Goal: Task Accomplishment & Management: Complete application form

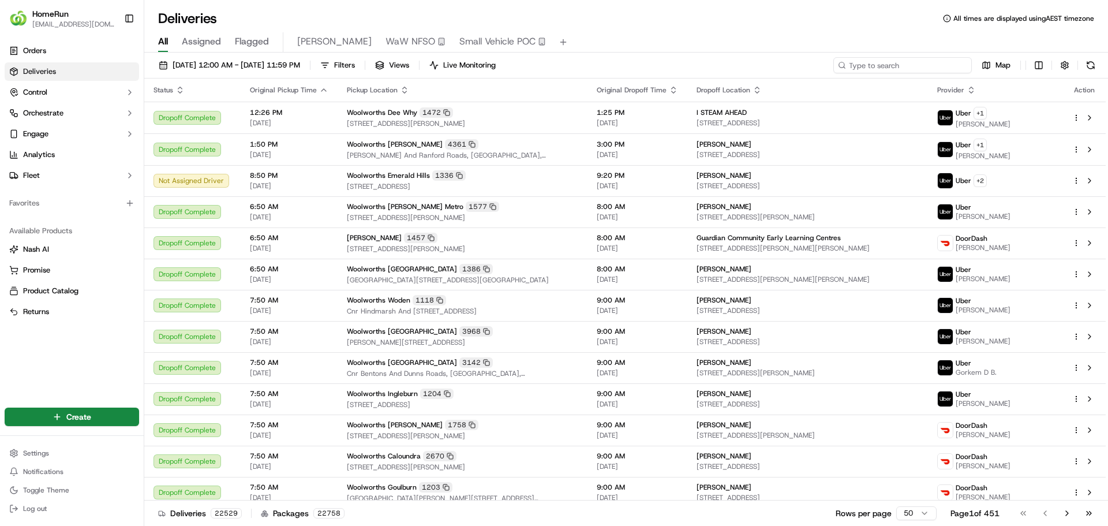
click at [926, 67] on input at bounding box center [903, 65] width 139 height 16
paste input "1607"
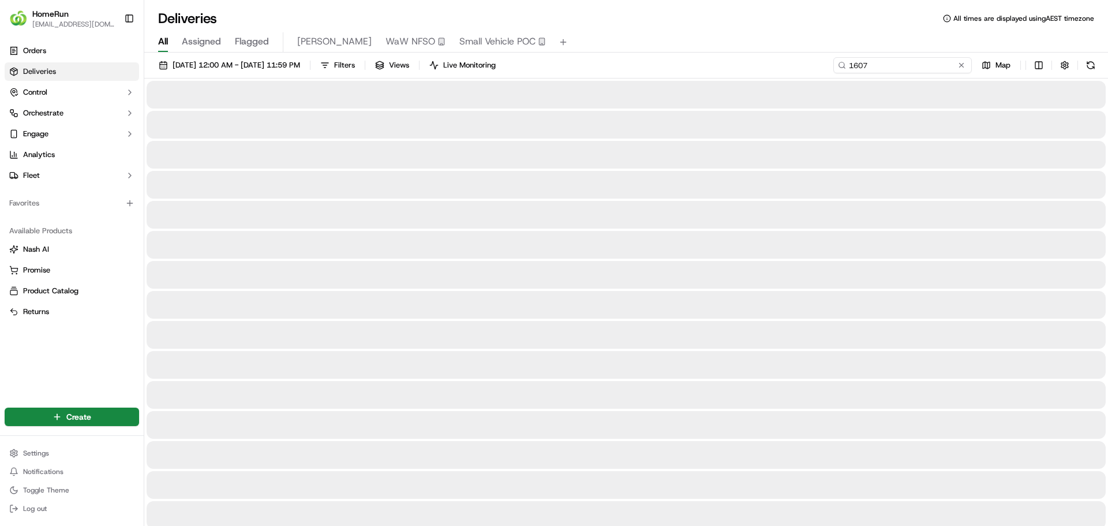
type input "1607"
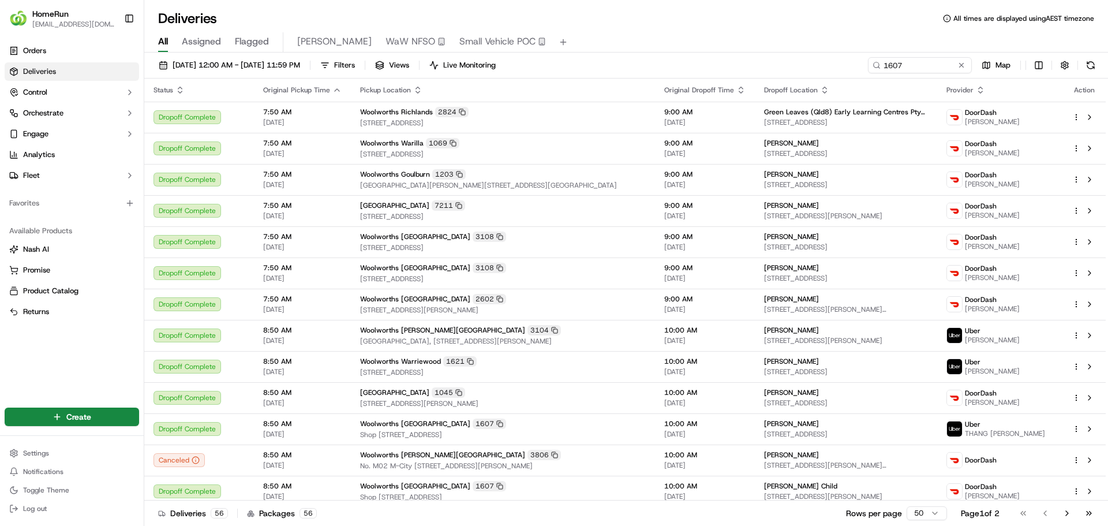
click at [118, 73] on link "Deliveries" at bounding box center [72, 71] width 135 height 18
click at [1062, 65] on button "button" at bounding box center [1065, 65] width 16 height 16
click at [355, 66] on span "Filters" at bounding box center [344, 65] width 21 height 10
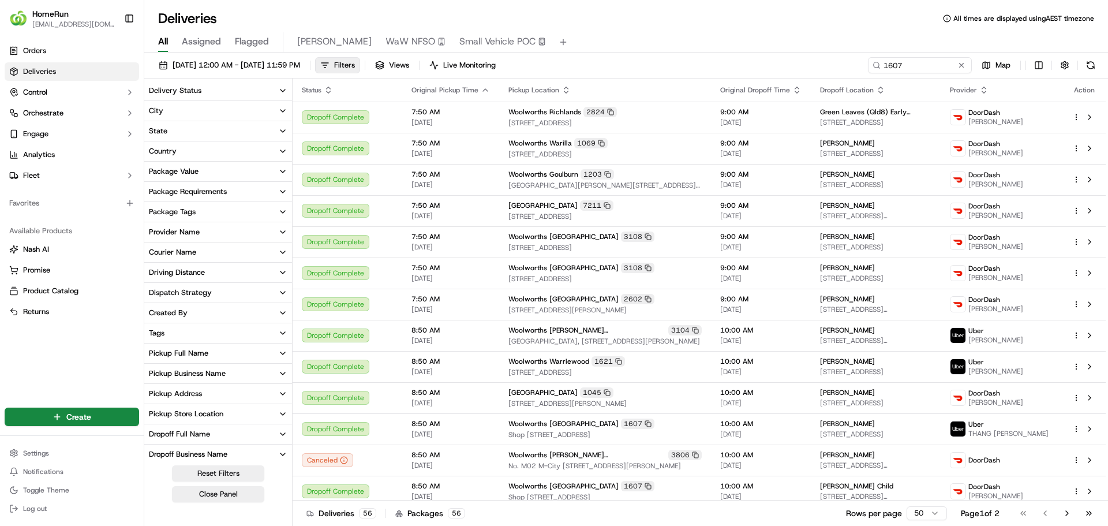
click at [273, 236] on button "Provider Name" at bounding box center [218, 232] width 148 height 20
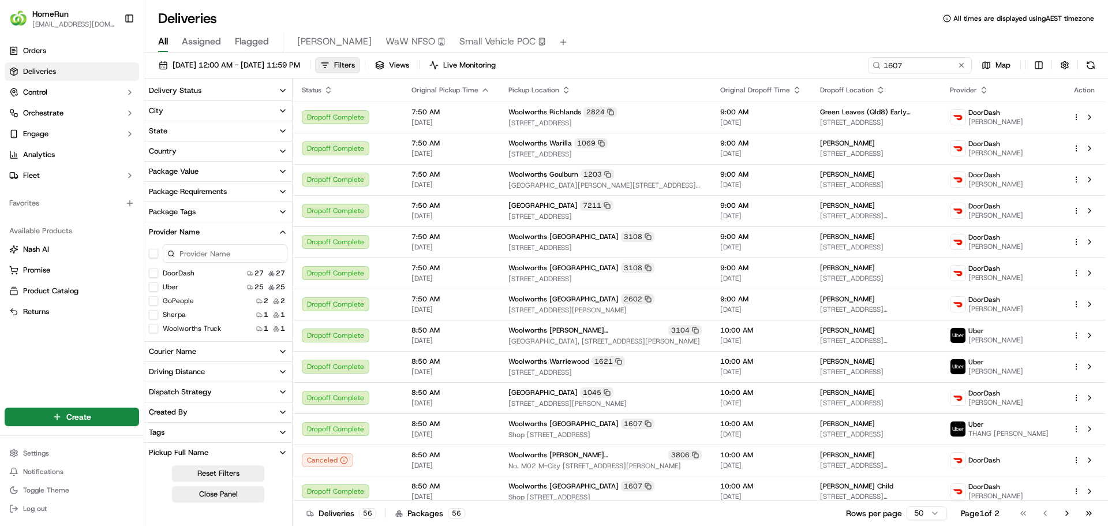
click at [281, 229] on icon "button" at bounding box center [282, 231] width 9 height 9
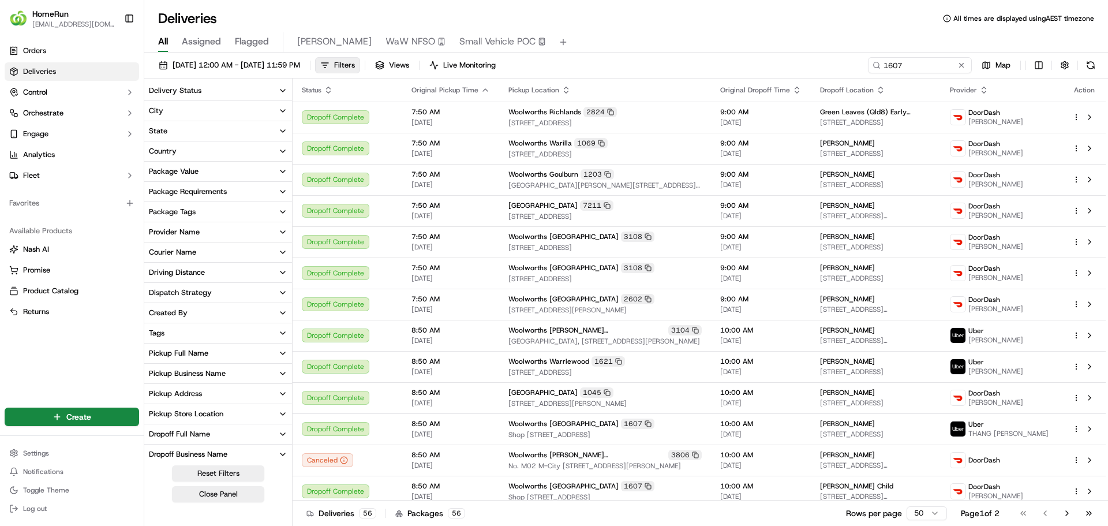
click at [237, 353] on button "Pickup Full Name" at bounding box center [218, 354] width 148 height 20
click at [219, 373] on div "Pickup Business Name" at bounding box center [187, 373] width 77 height 10
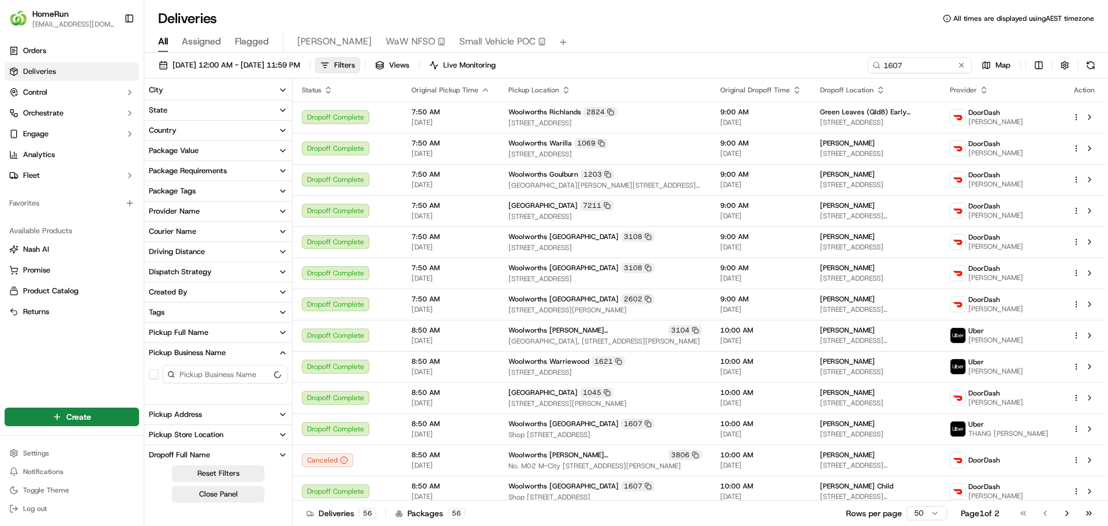
scroll to position [58, 0]
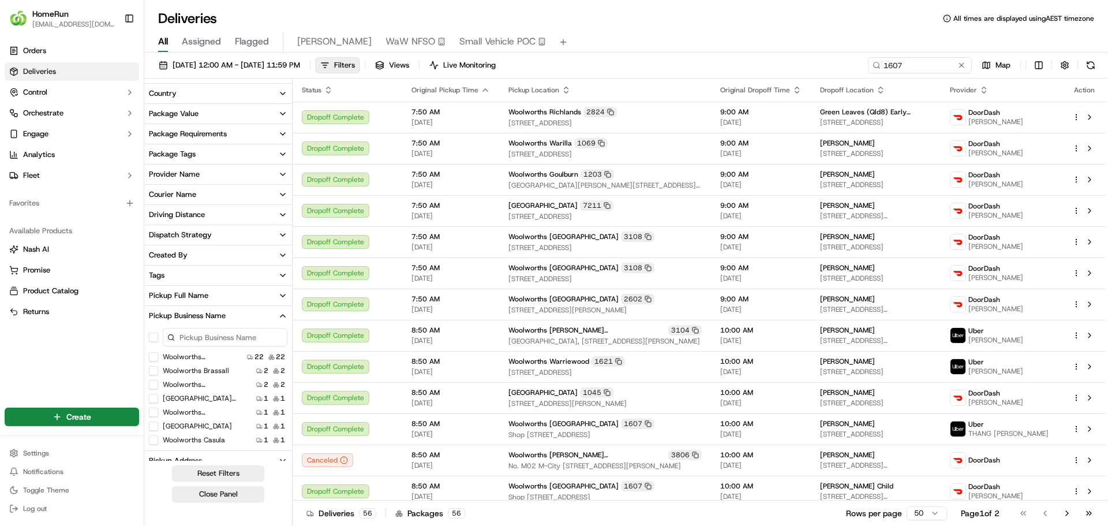
click at [214, 339] on input at bounding box center [225, 337] width 125 height 18
paste input "1607"
drag, startPoint x: 225, startPoint y: 337, endPoint x: 169, endPoint y: 335, distance: 56.0
click at [169, 335] on div "1607" at bounding box center [225, 337] width 125 height 18
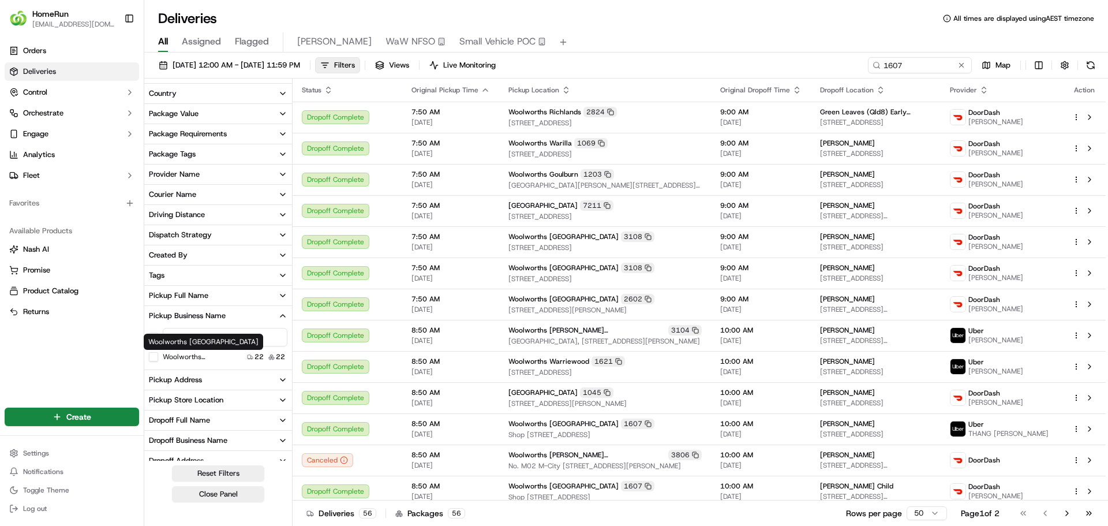
type input "cherry"
click at [195, 359] on label "Woolworths Cherrybrook Village" at bounding box center [200, 356] width 74 height 9
click at [158, 359] on Village "Woolworths Cherrybrook Village" at bounding box center [153, 356] width 9 height 9
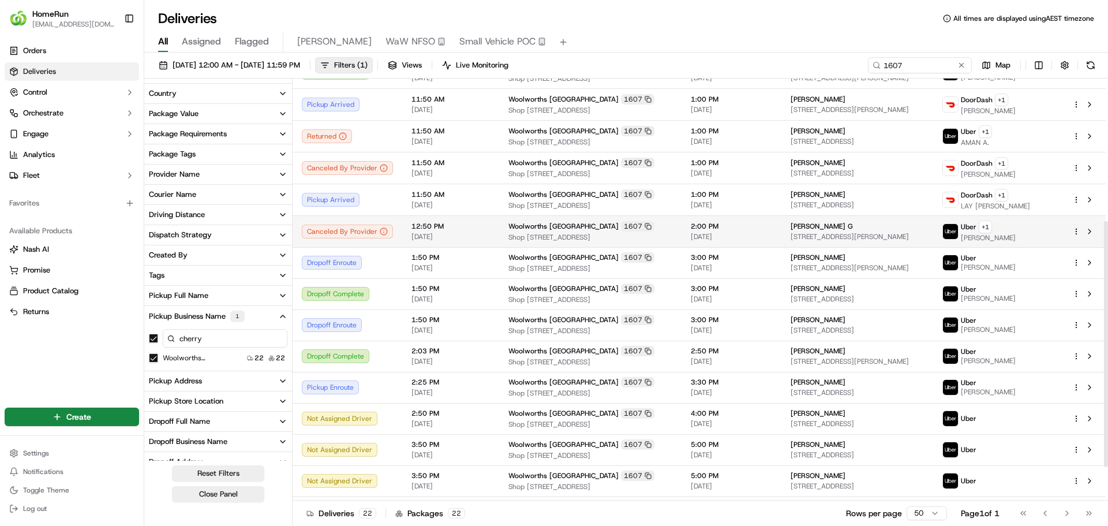
scroll to position [245, 0]
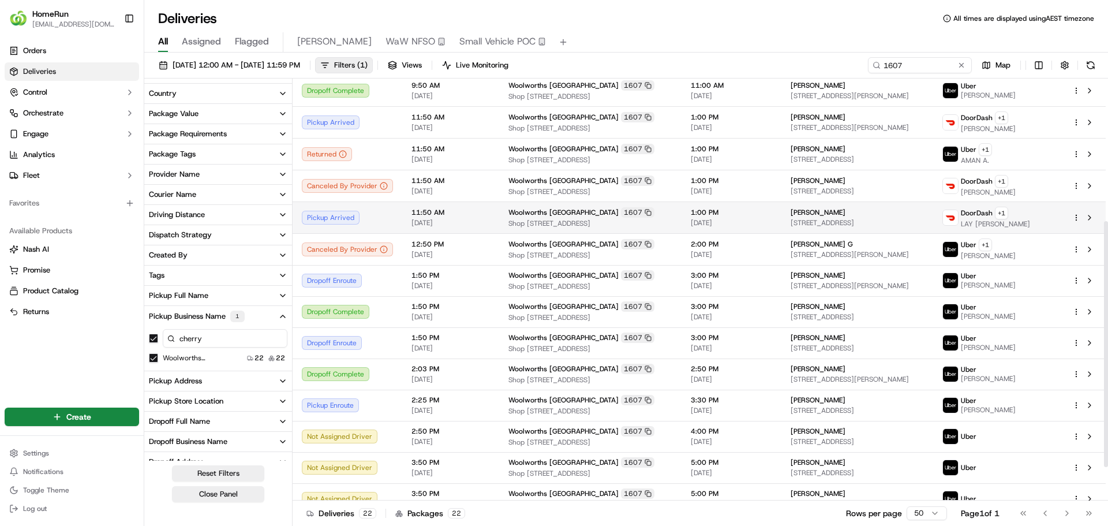
click at [443, 227] on span "[DATE]" at bounding box center [451, 222] width 79 height 9
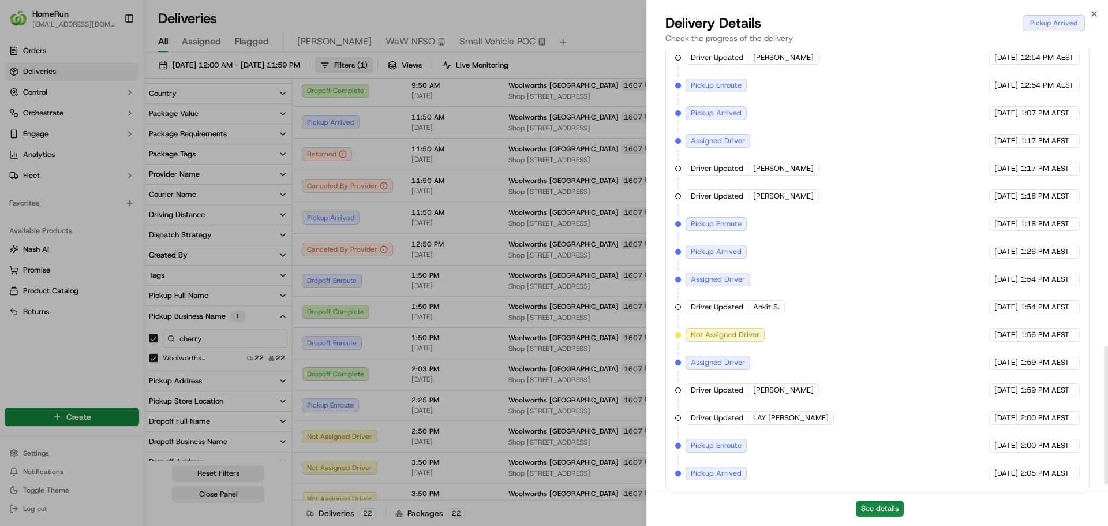
scroll to position [973, 0]
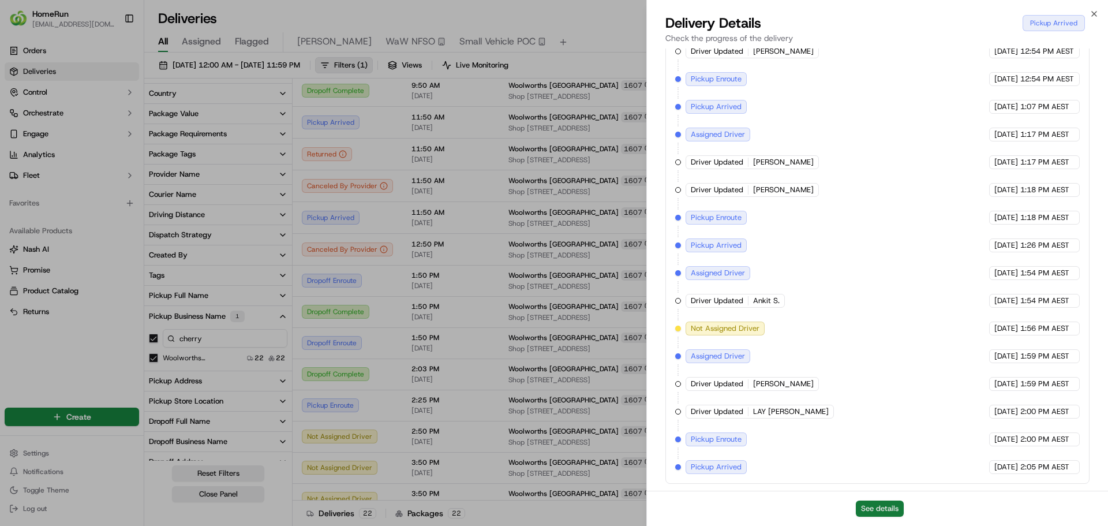
click at [868, 513] on button "See details" at bounding box center [880, 509] width 48 height 16
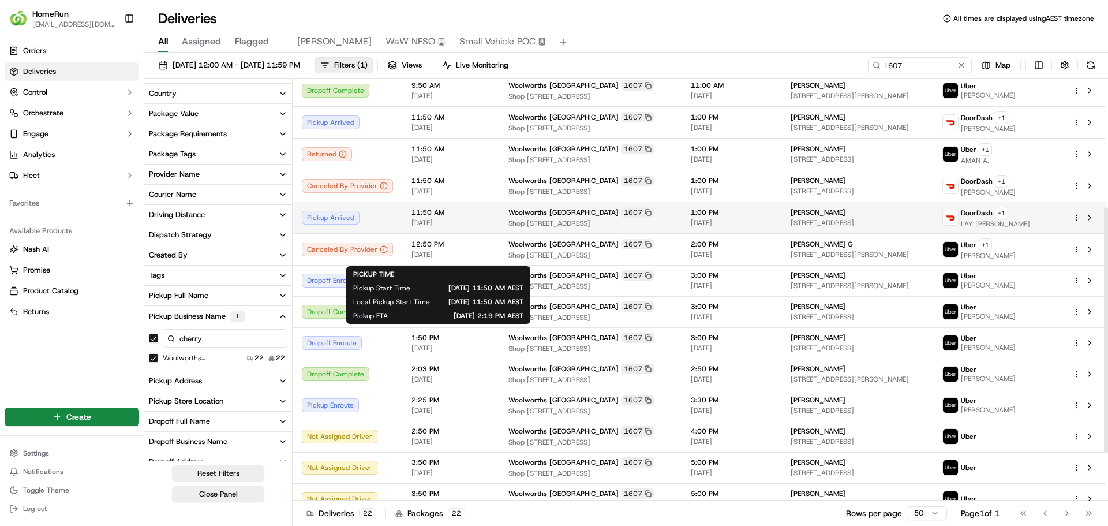
scroll to position [187, 0]
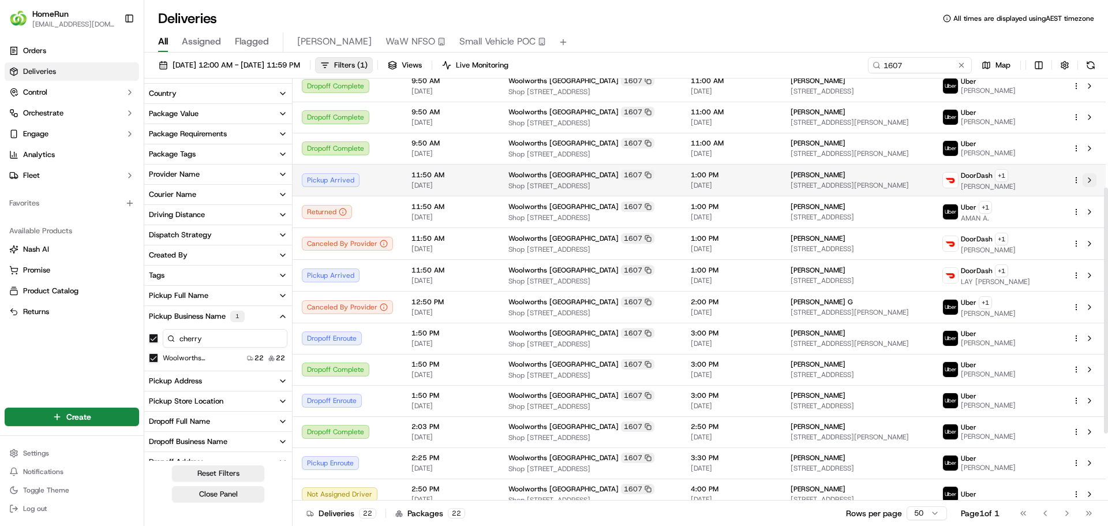
click at [1092, 187] on button at bounding box center [1090, 180] width 14 height 14
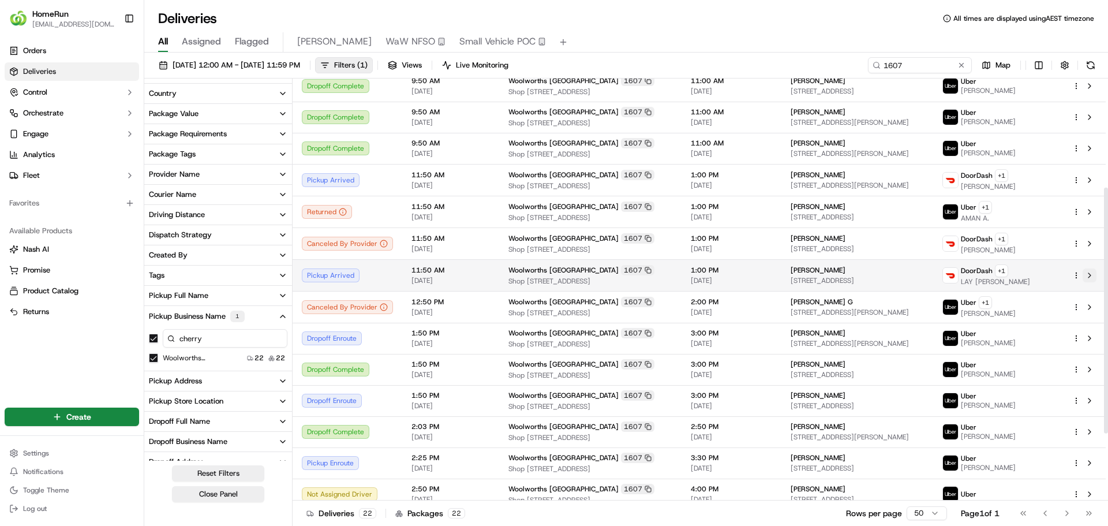
click at [1094, 282] on button at bounding box center [1090, 275] width 14 height 14
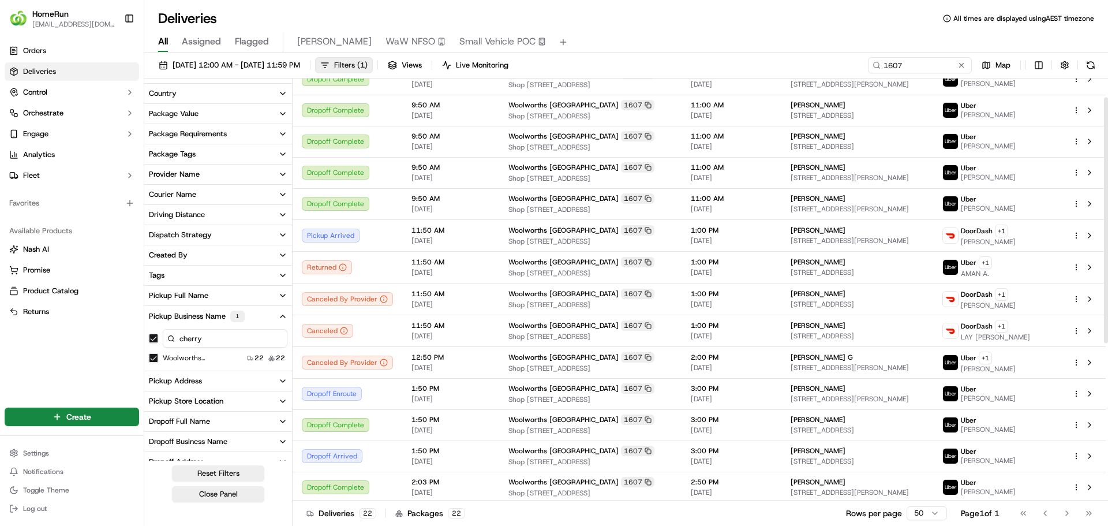
scroll to position [0, 0]
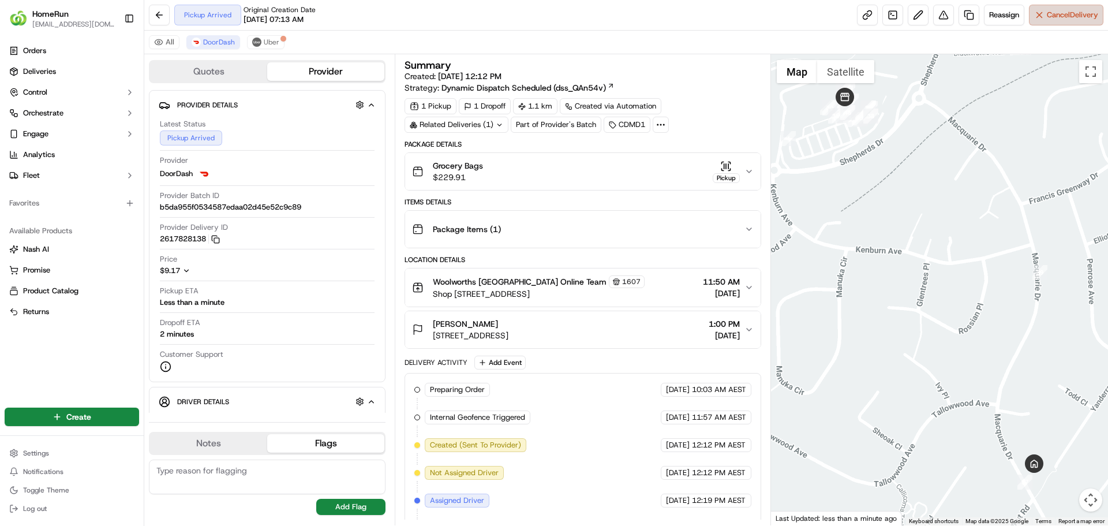
click at [1068, 16] on span "Cancel Delivery" at bounding box center [1072, 15] width 51 height 10
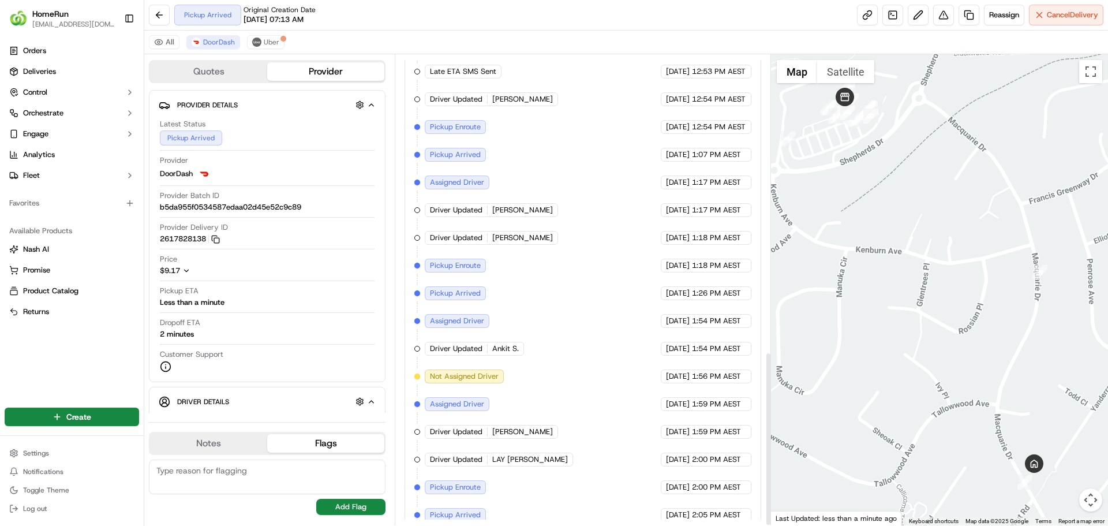
scroll to position [801, 0]
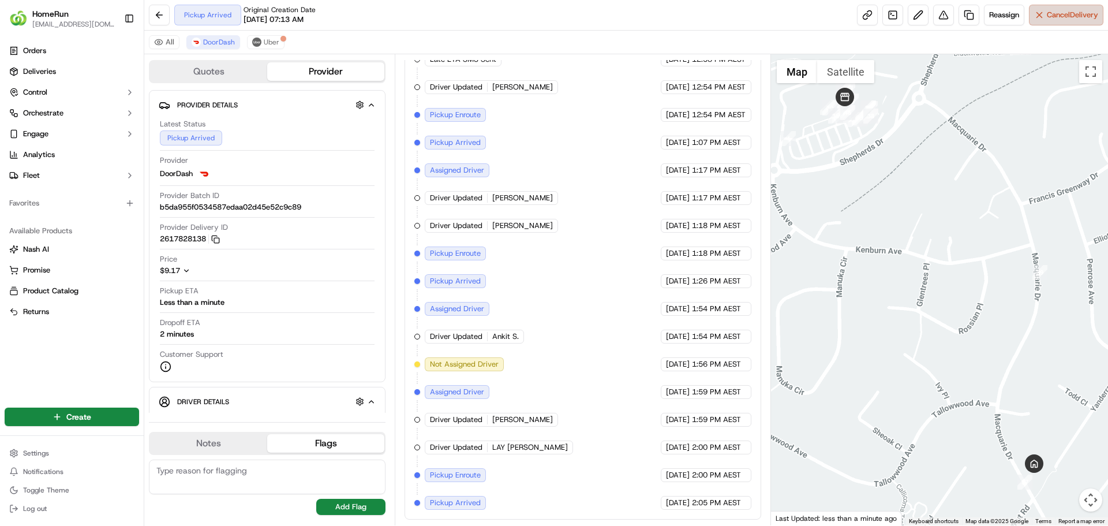
click at [1054, 17] on span "Cancel Delivery" at bounding box center [1072, 15] width 51 height 10
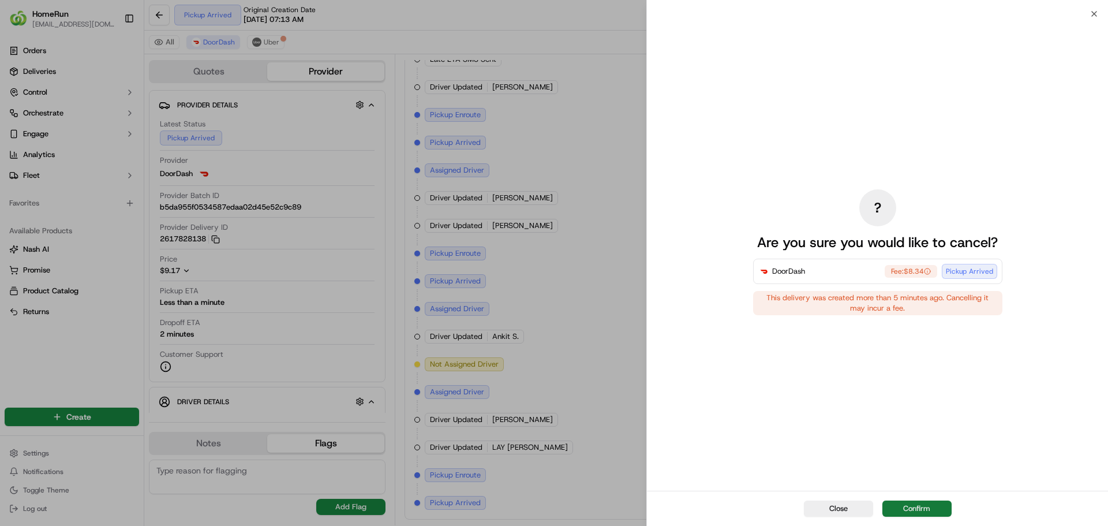
click at [932, 511] on button "Confirm" at bounding box center [917, 509] width 69 height 16
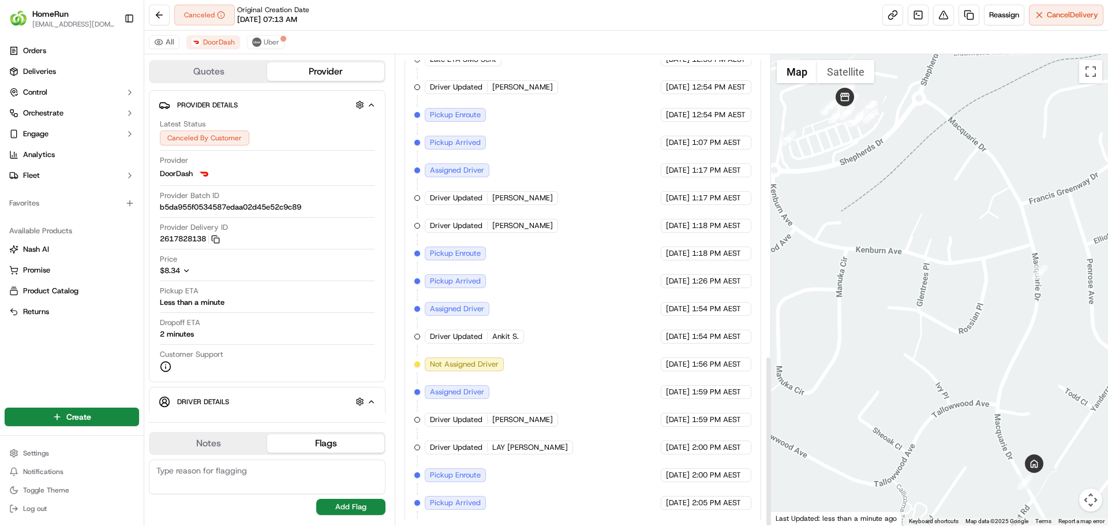
scroll to position [829, 0]
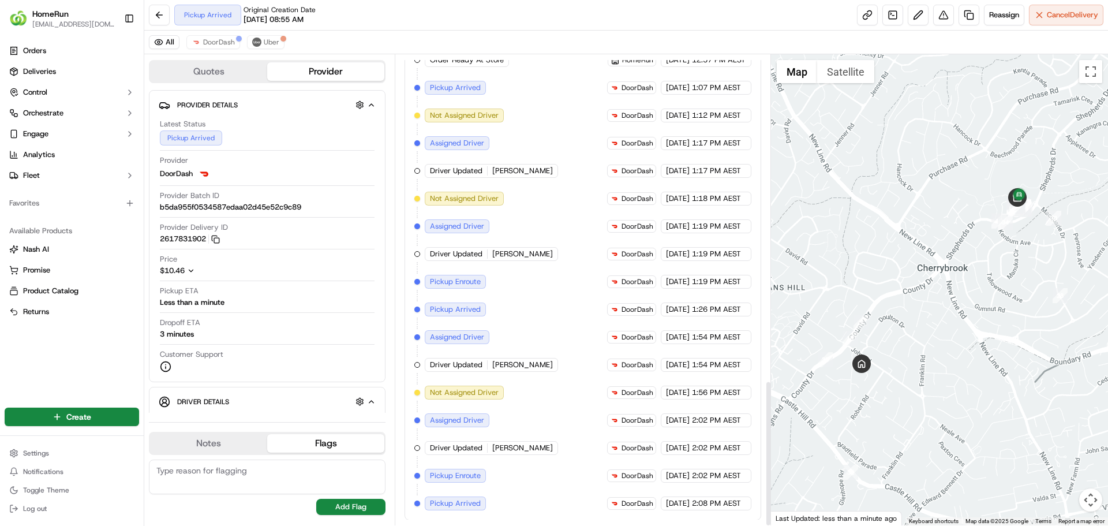
scroll to position [1051, 0]
click at [1058, 16] on span "Cancel Delivery" at bounding box center [1072, 15] width 51 height 10
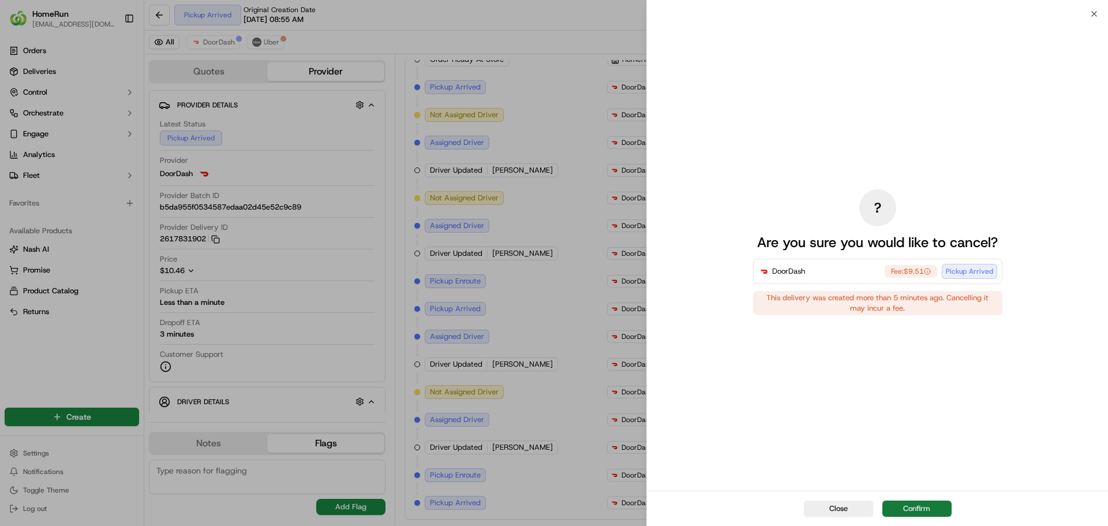
click at [923, 507] on button "Confirm" at bounding box center [917, 509] width 69 height 16
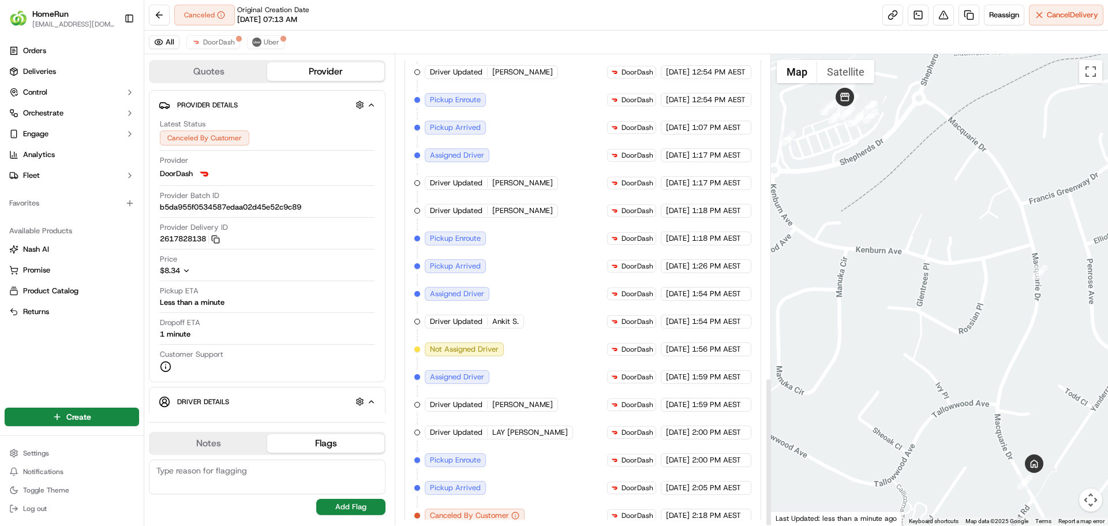
scroll to position [1023, 0]
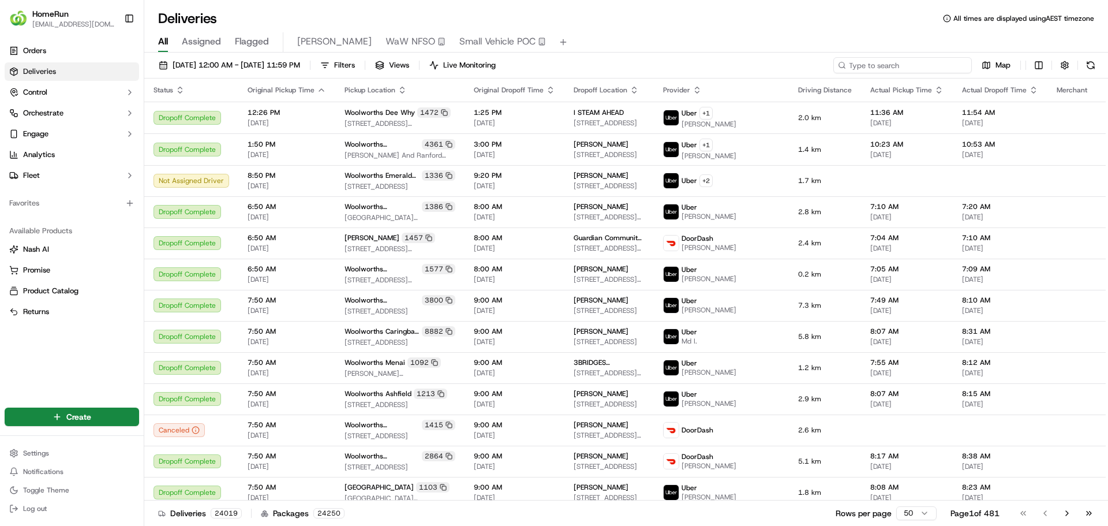
click at [922, 64] on input at bounding box center [903, 65] width 139 height 16
paste input "269790337"
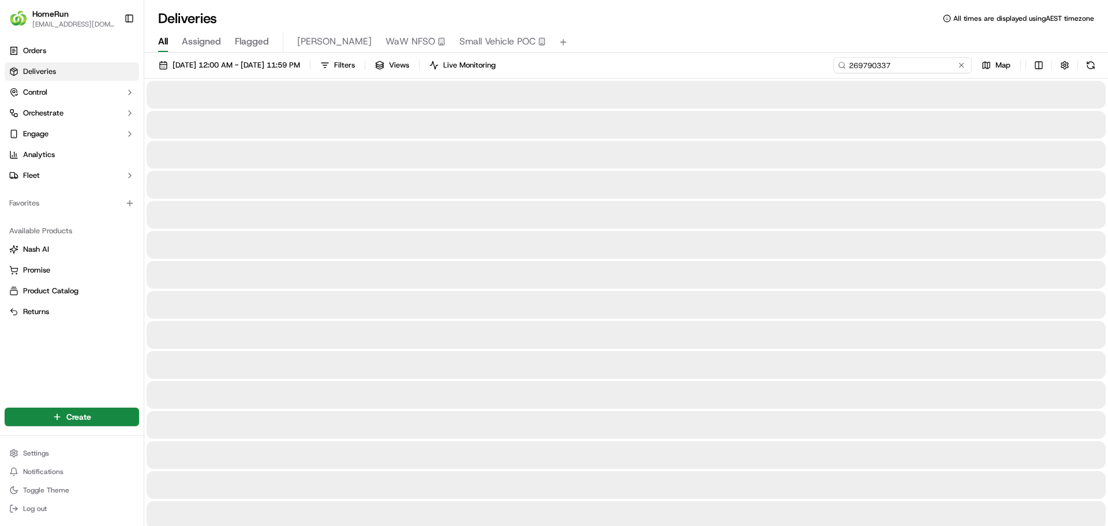
type input "269790337"
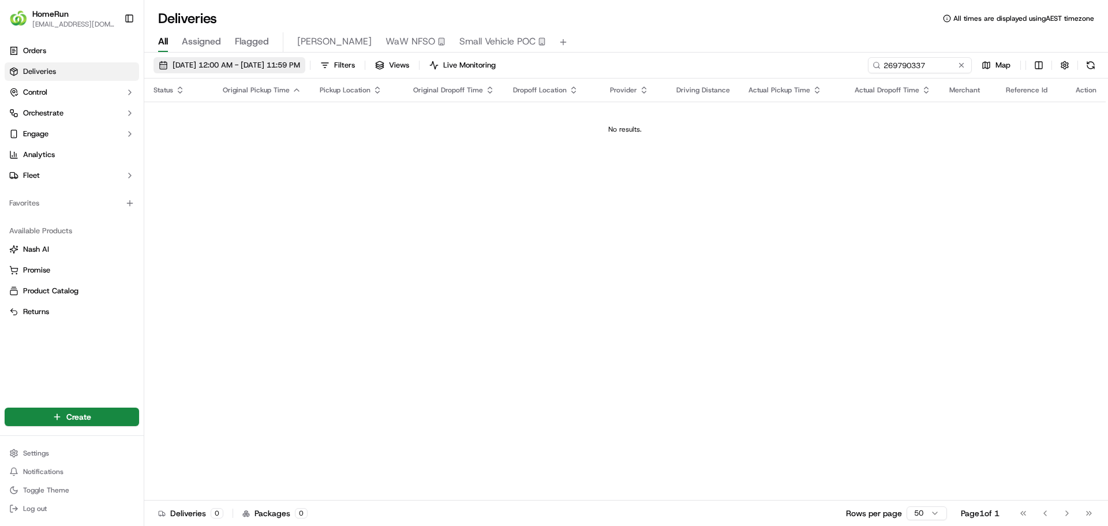
click at [264, 69] on span "17/09/2025 12:00 AM - 24/09/2025 11:59 PM" at bounding box center [237, 65] width 128 height 10
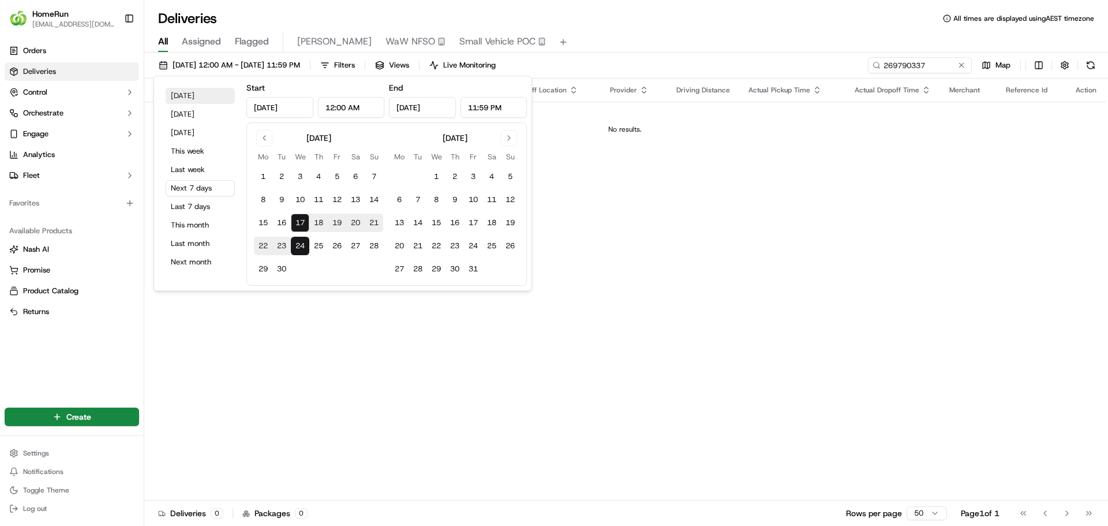
drag, startPoint x: 191, startPoint y: 95, endPoint x: 184, endPoint y: 103, distance: 10.2
click at [191, 96] on button "Today" at bounding box center [200, 96] width 69 height 16
type input "Sep 17, 2025"
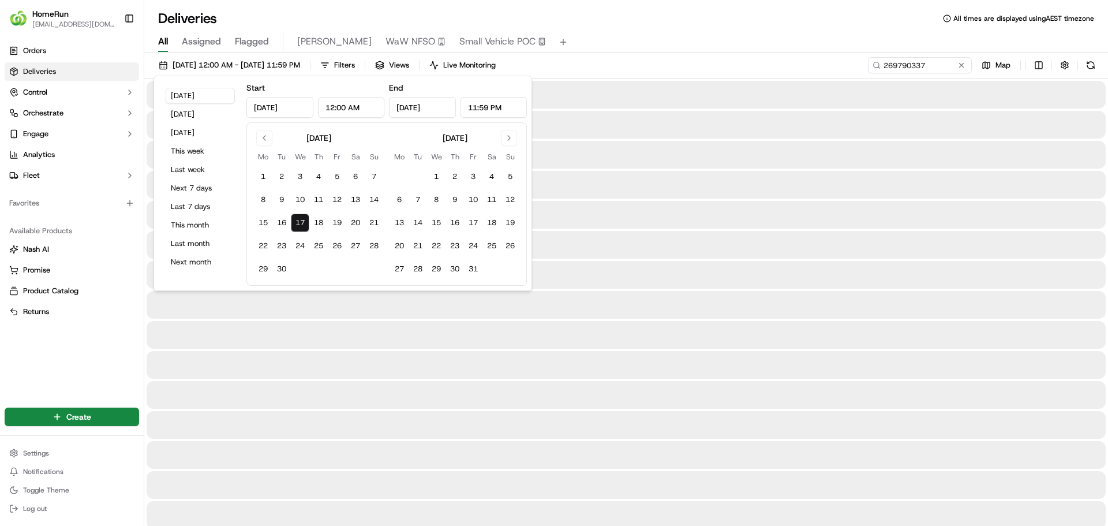
click at [689, 61] on div "17/09/2025 12:00 AM - 17/09/2025 11:59 PM Filters Views Live Monitoring 2697903…" at bounding box center [626, 67] width 964 height 21
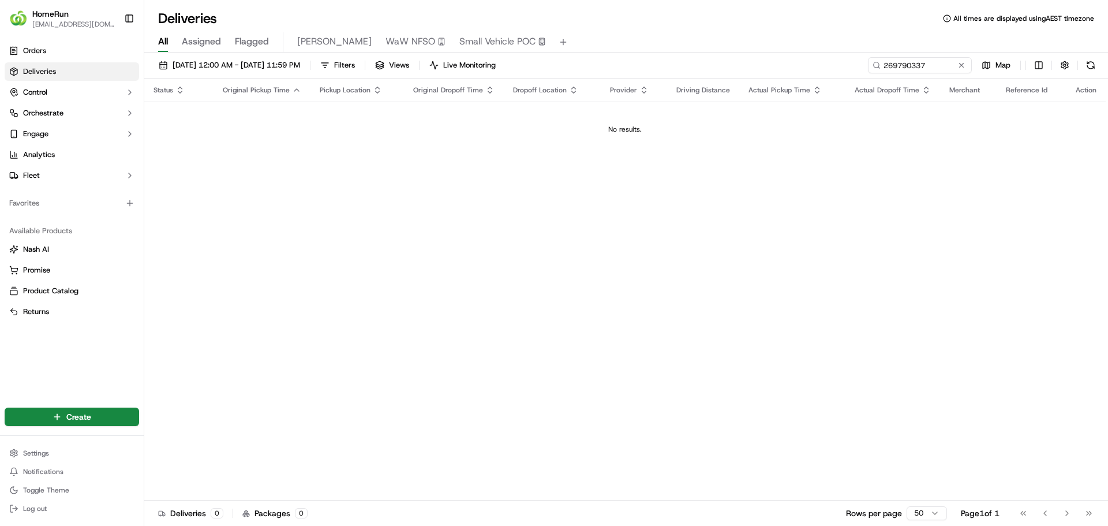
click at [707, 143] on td "No results." at bounding box center [625, 129] width 962 height 55
click at [939, 67] on input "269790337" at bounding box center [903, 65] width 139 height 16
drag, startPoint x: 921, startPoint y: 61, endPoint x: 751, endPoint y: 66, distance: 170.4
click at [751, 66] on div "17/09/2025 12:00 AM - 17/09/2025 11:59 PM Filters Views Live Monitoring 2697903…" at bounding box center [626, 67] width 964 height 21
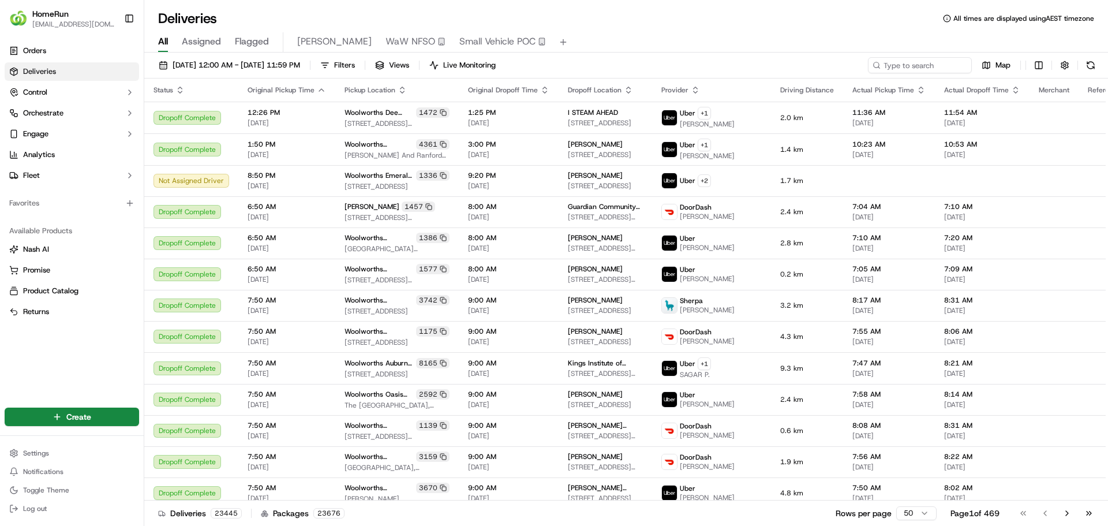
click at [81, 76] on link "Deliveries" at bounding box center [72, 71] width 135 height 18
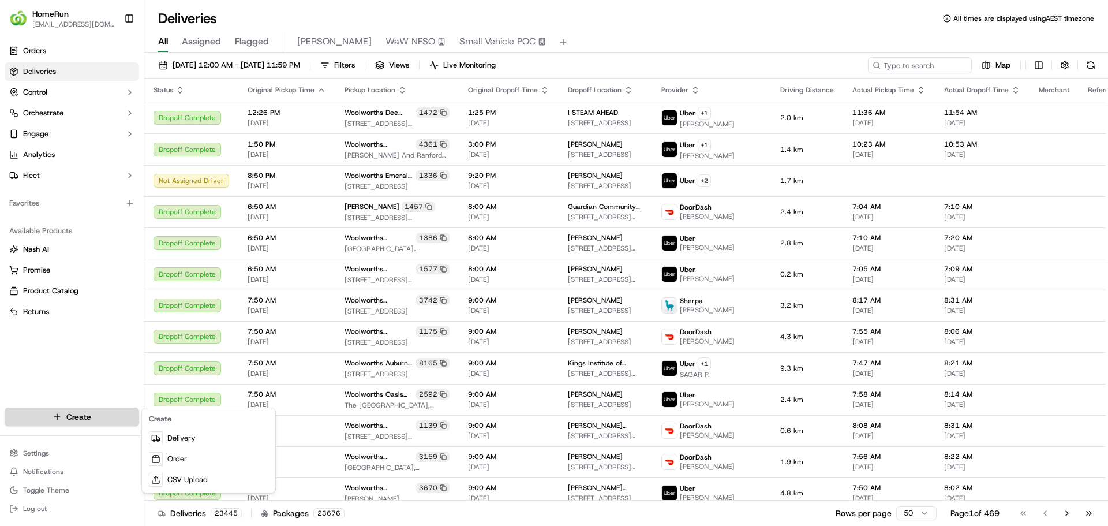
click at [69, 417] on html "HomeRun skatsanis@woolworths.com.au Toggle Sidebar Orders Deliveries Control Or…" at bounding box center [554, 263] width 1108 height 526
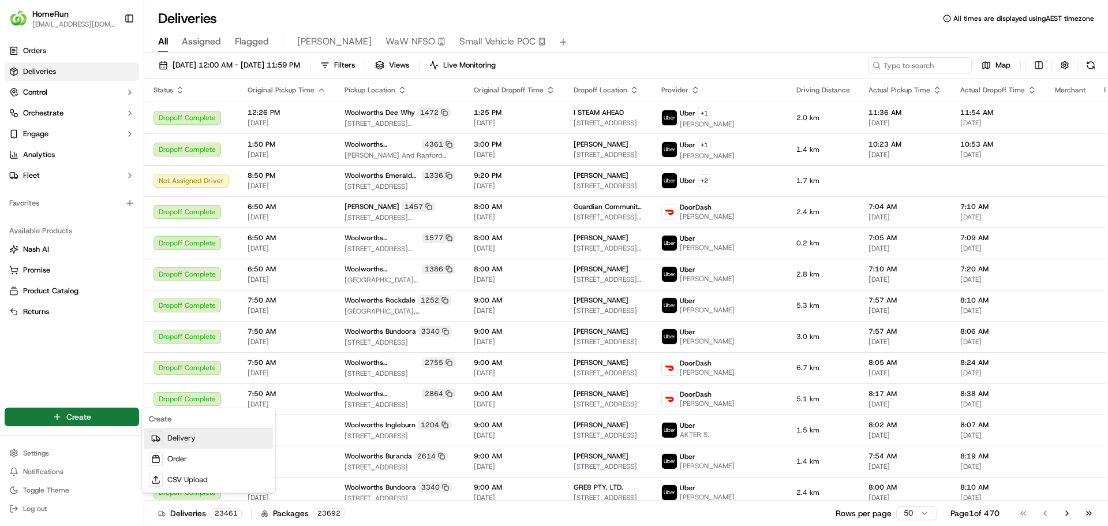
click at [200, 435] on link "Delivery" at bounding box center [208, 438] width 129 height 21
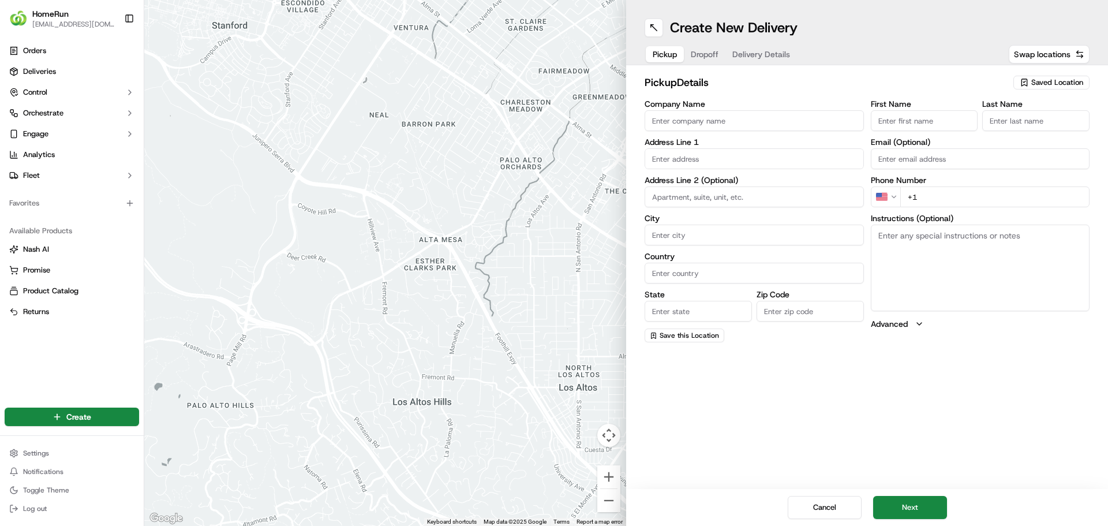
click at [730, 121] on input "Company Name" at bounding box center [754, 120] width 219 height 21
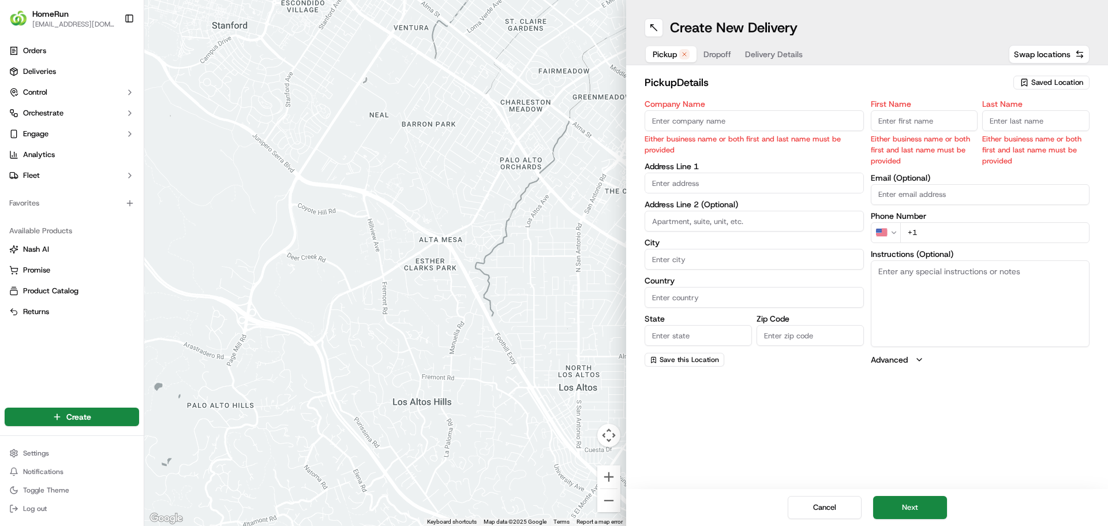
click at [777, 84] on h2 "pickup Details" at bounding box center [826, 82] width 362 height 16
click at [760, 98] on div "pickup Details Saved Location Company Name Either business name or both first a…" at bounding box center [867, 220] width 445 height 292
drag, startPoint x: 705, startPoint y: 119, endPoint x: 704, endPoint y: 111, distance: 8.2
click at [705, 119] on input "Company Name" at bounding box center [754, 120] width 219 height 21
click at [659, 83] on h2 "pickup Details" at bounding box center [826, 82] width 362 height 16
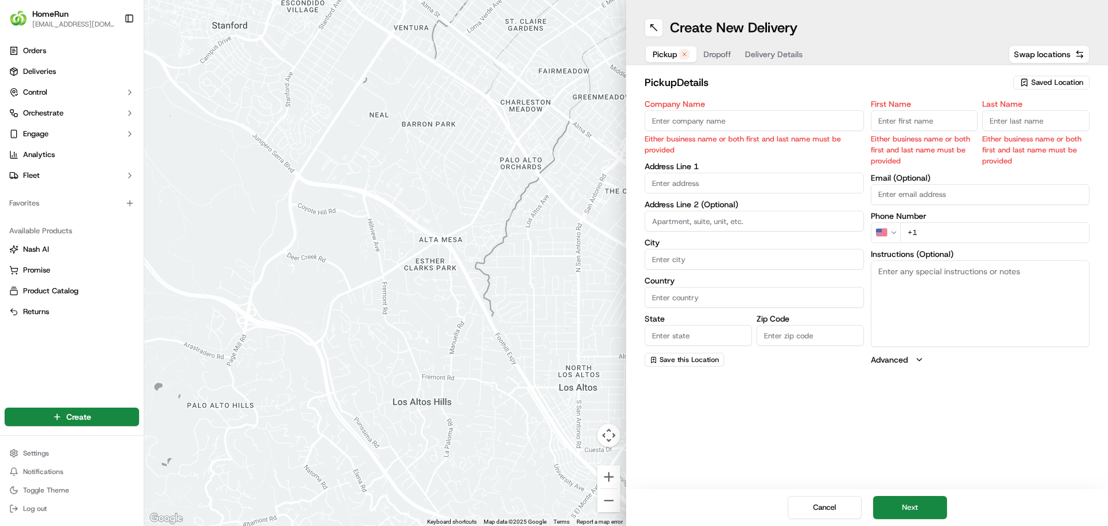
drag, startPoint x: 659, startPoint y: 83, endPoint x: 704, endPoint y: 86, distance: 45.2
click at [704, 86] on h2 "pickup Details" at bounding box center [826, 82] width 362 height 16
click at [706, 86] on h2 "pickup Details" at bounding box center [826, 82] width 362 height 16
drag, startPoint x: 701, startPoint y: 118, endPoint x: 726, endPoint y: 76, distance: 49.2
click at [701, 118] on input "Company Name" at bounding box center [754, 120] width 219 height 21
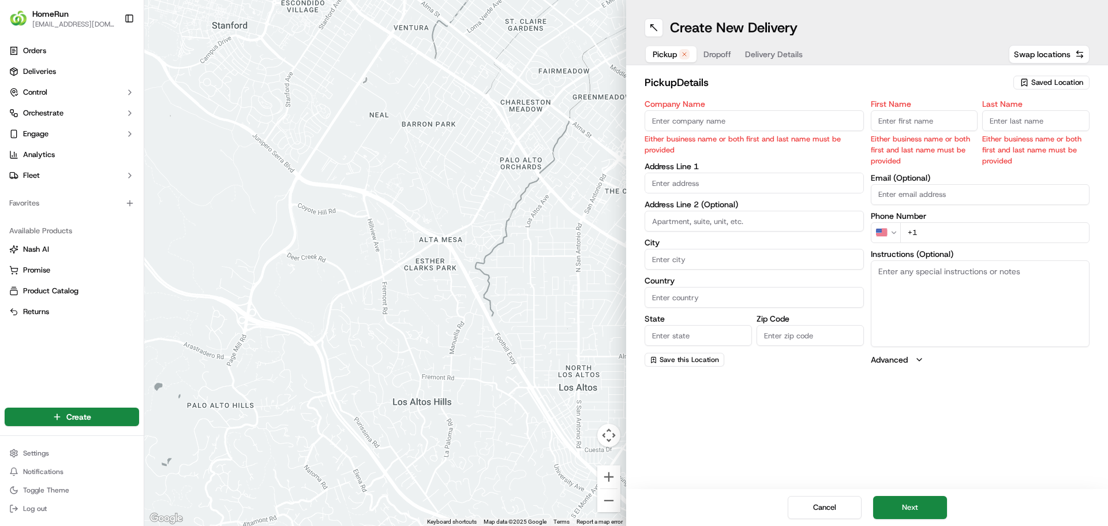
click at [716, 54] on span "Dropoff" at bounding box center [718, 54] width 28 height 12
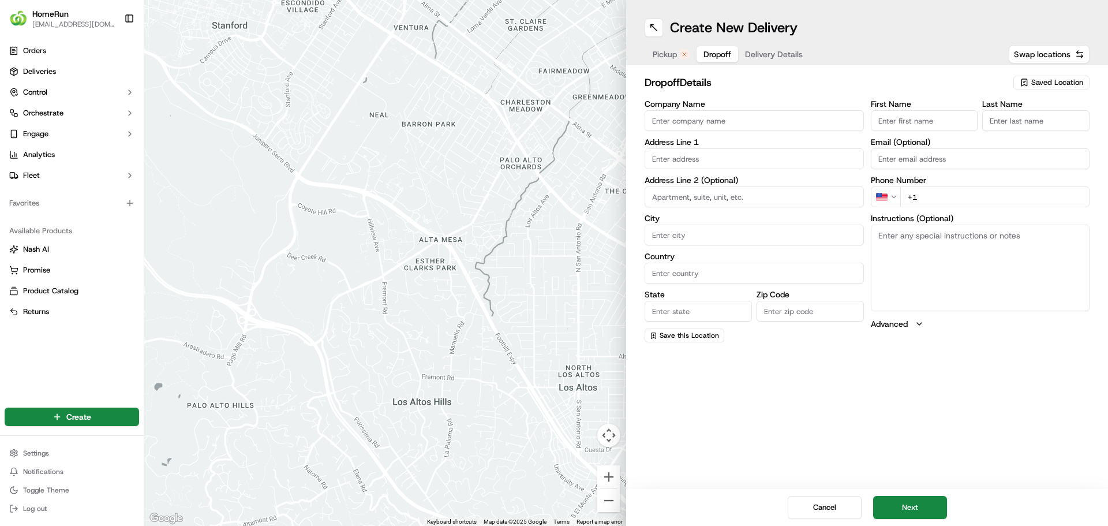
click at [662, 57] on span "Pickup" at bounding box center [665, 54] width 24 height 12
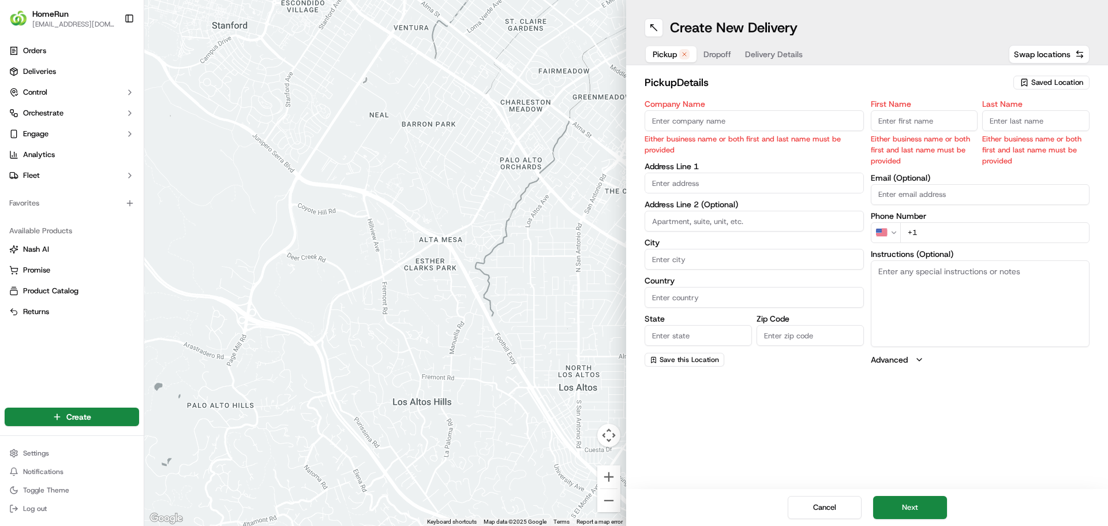
click at [701, 126] on input "Company Name" at bounding box center [754, 120] width 219 height 21
drag, startPoint x: 763, startPoint y: 117, endPoint x: 746, endPoint y: 95, distance: 27.6
click at [762, 117] on input "Company Name" at bounding box center [754, 120] width 219 height 21
click at [690, 117] on input "Company Name" at bounding box center [754, 120] width 219 height 21
drag, startPoint x: 919, startPoint y: 121, endPoint x: 924, endPoint y: 122, distance: 5.8
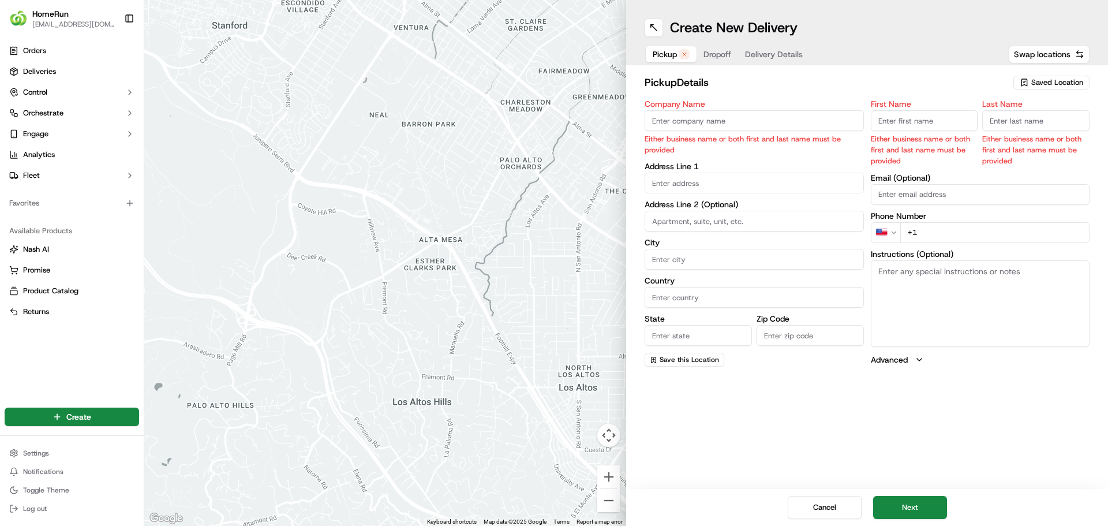
click at [919, 121] on input "First Name" at bounding box center [924, 120] width 107 height 21
paste input "fiona"
type input "fiona"
drag, startPoint x: 865, startPoint y: 125, endPoint x: 817, endPoint y: 121, distance: 48.7
click at [817, 121] on div "Company Name Either business name or both first and last name must be provided …" at bounding box center [867, 233] width 445 height 267
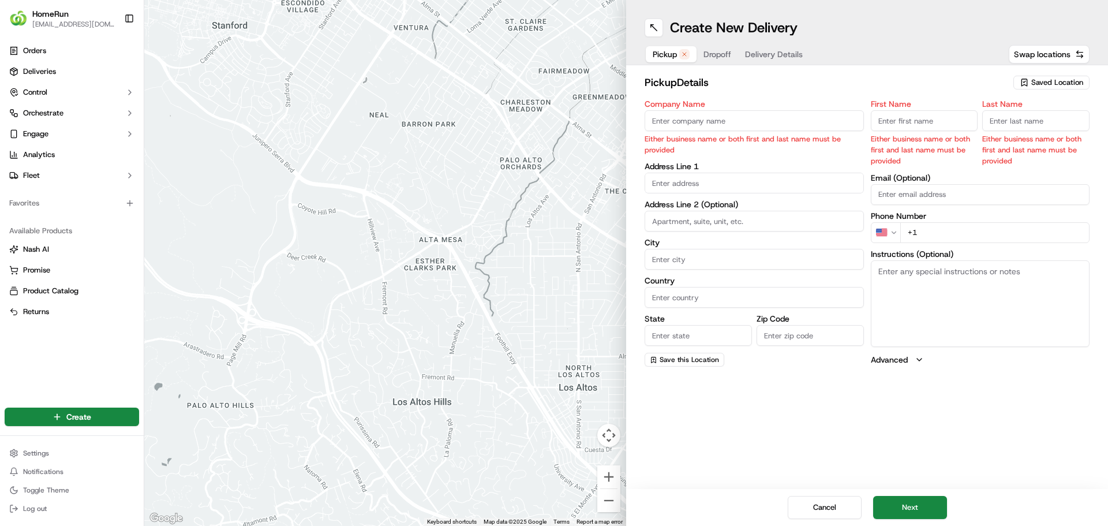
click at [920, 79] on h2 "pickup Details" at bounding box center [826, 82] width 362 height 16
click at [1039, 85] on span "Saved Location" at bounding box center [1058, 82] width 52 height 10
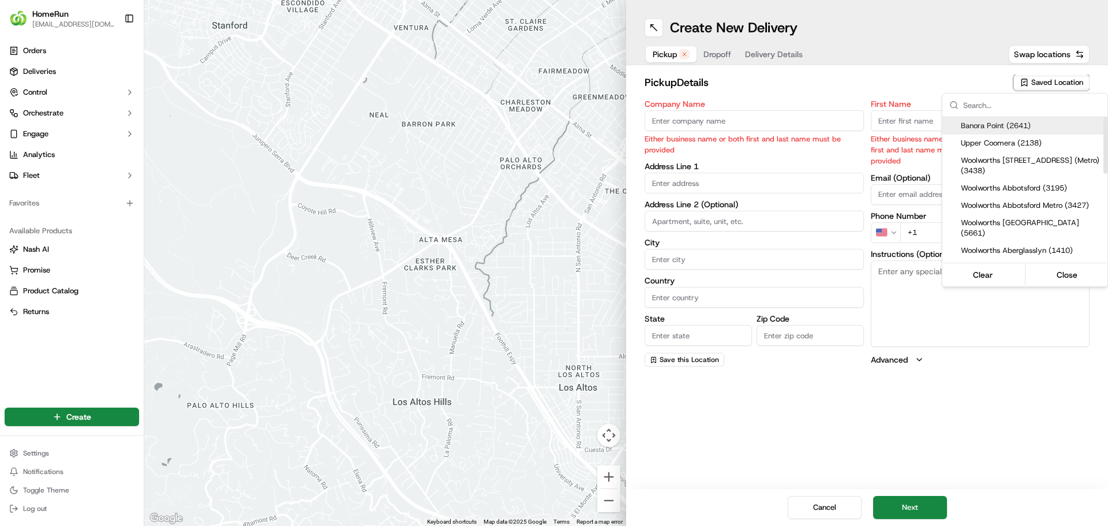
click at [1007, 103] on input "text" at bounding box center [1032, 105] width 137 height 23
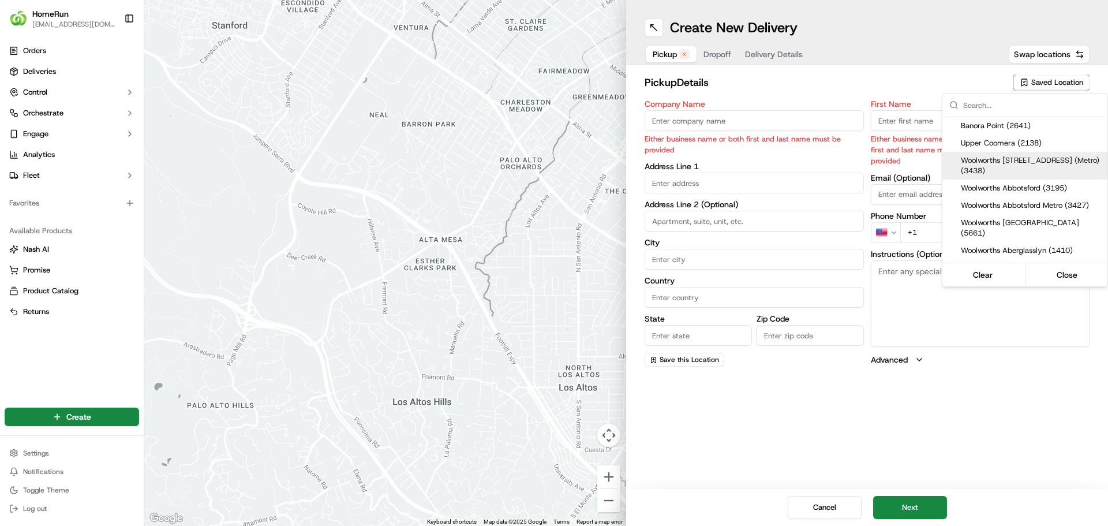
click at [1021, 105] on input "text" at bounding box center [1032, 105] width 137 height 23
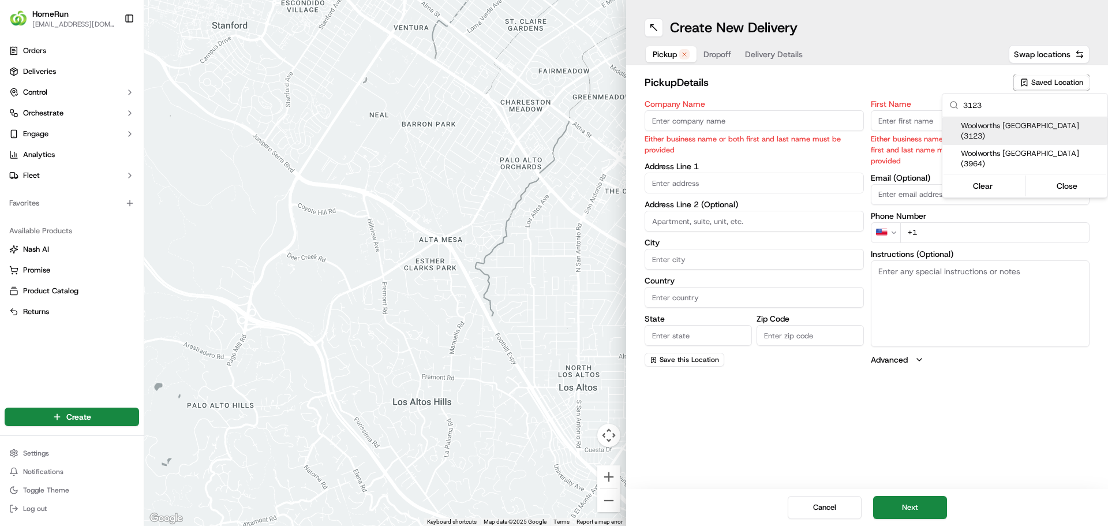
type input "3123"
click at [999, 126] on span "Woolworths Hampton Park (3123)" at bounding box center [1032, 131] width 142 height 21
type input "Woolworths Hampton Park"
type input "Hampton Park Shopping Centre - 55 Hallam Road"
type input "Hampton Park"
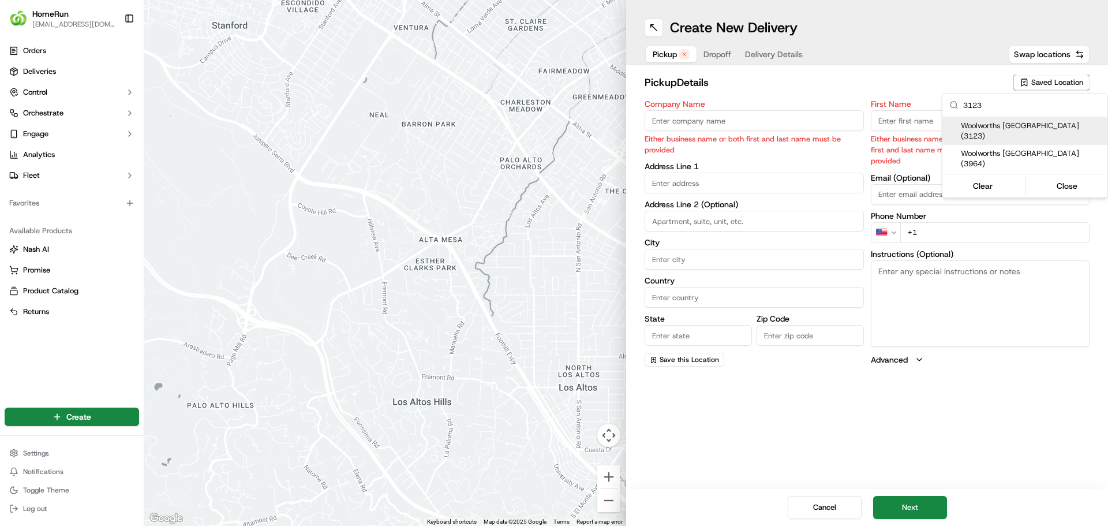
type input "AU"
type input "VIC"
type input "3976"
type input "Manager"
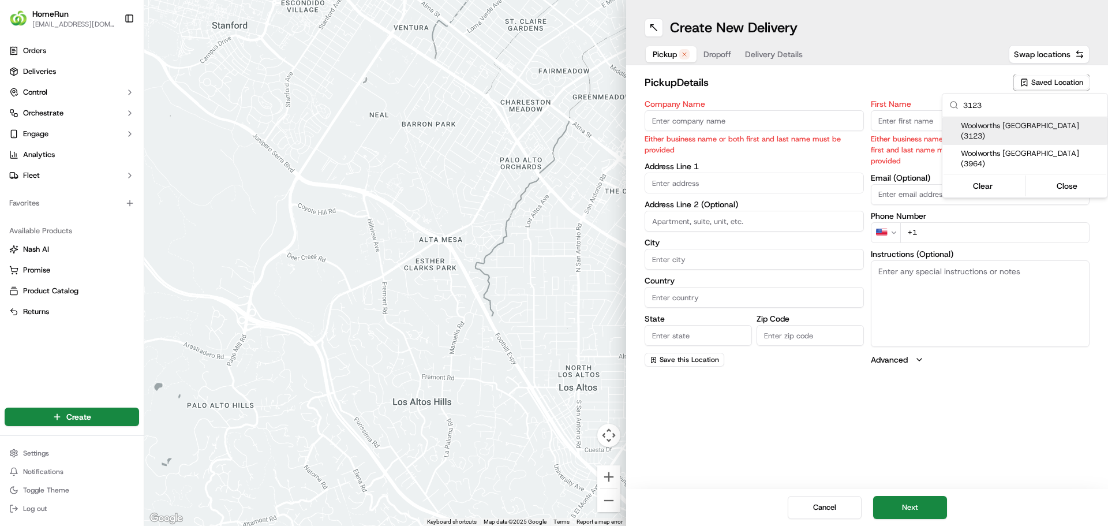
type input "+61 3 8793 3331"
type textarea "Collect In-Store at Service Desk. Enter carpark from Chaucer St."
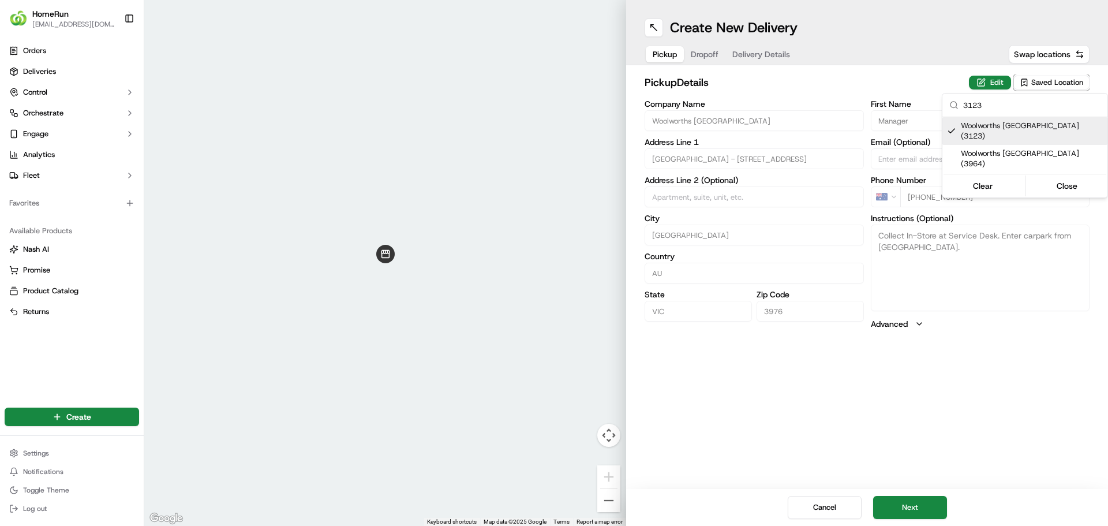
click at [802, 86] on html "HomeRun skatsanis@woolworths.com.au Toggle Sidebar Orders Deliveries Control Or…" at bounding box center [554, 263] width 1108 height 526
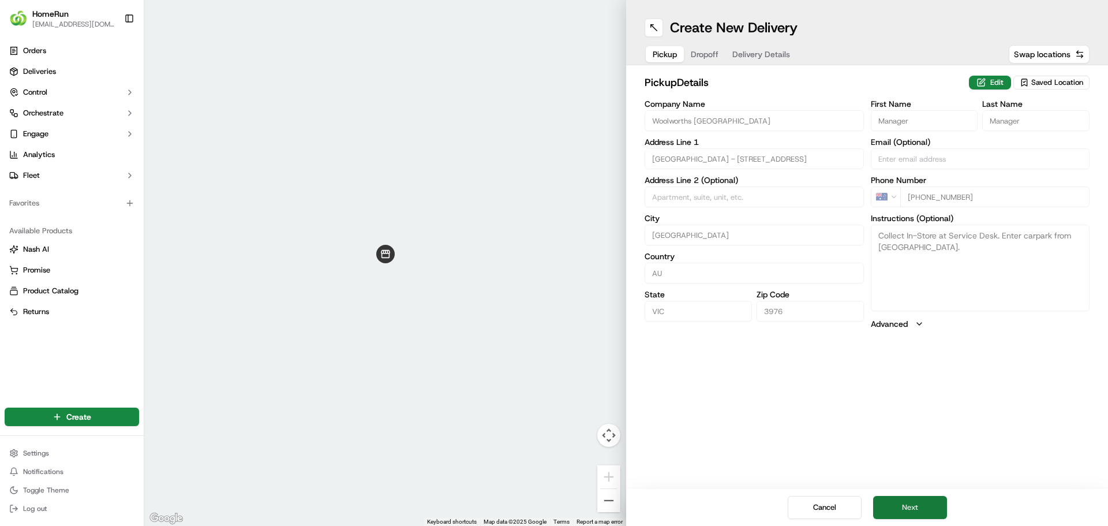
click at [910, 504] on button "Next" at bounding box center [910, 507] width 74 height 23
click at [657, 53] on span "Pickup" at bounding box center [665, 54] width 24 height 12
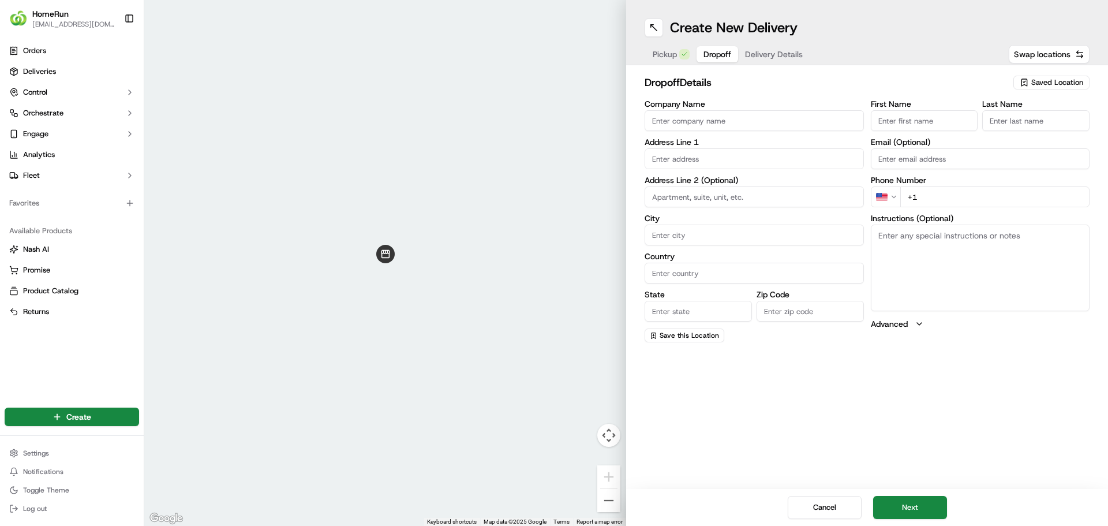
click at [706, 54] on span "Dropoff" at bounding box center [718, 54] width 28 height 12
drag, startPoint x: 707, startPoint y: 120, endPoint x: 699, endPoint y: 125, distance: 9.3
click at [707, 120] on input "Company Name" at bounding box center [754, 120] width 219 height 21
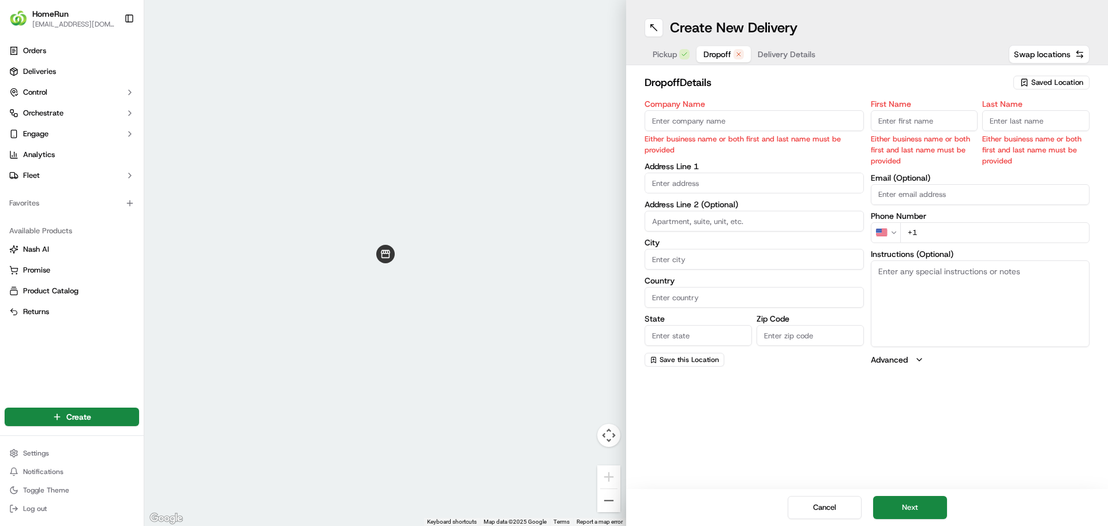
click at [922, 120] on input "First Name" at bounding box center [924, 120] width 107 height 21
paste input "fiona"
type input "fiona"
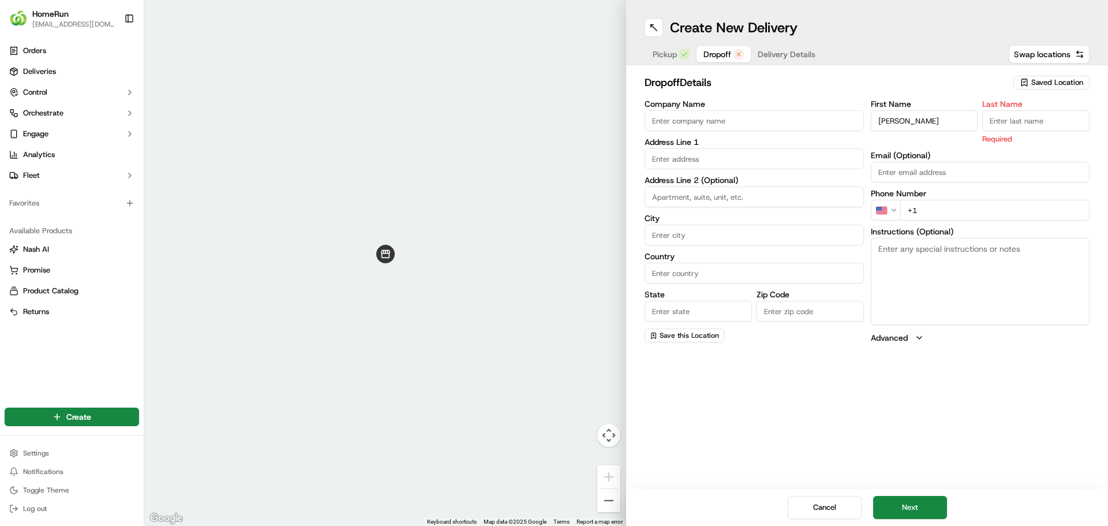
click at [1035, 120] on input "Last Name" at bounding box center [1036, 120] width 107 height 21
paste input "mataafa"
type input "mataafa"
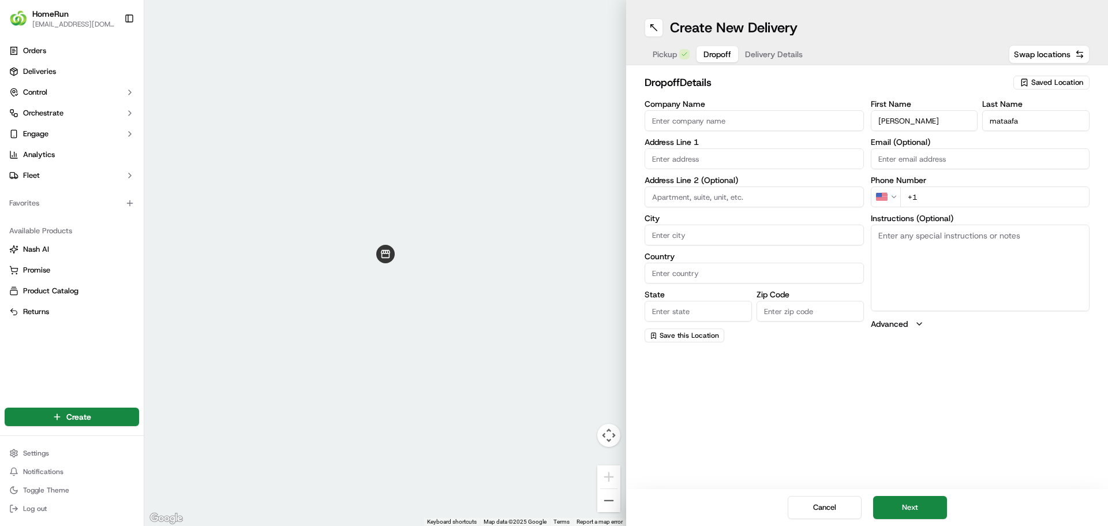
click at [963, 203] on input "+1" at bounding box center [996, 196] width 190 height 21
paste input "0402792980"
click at [893, 201] on html "HomeRun skatsanis@woolworths.com.au Toggle Sidebar Orders Deliveries Control Or…" at bounding box center [554, 263] width 1108 height 526
click at [963, 203] on input "+61" at bounding box center [996, 196] width 190 height 21
paste input "0402 792 980"
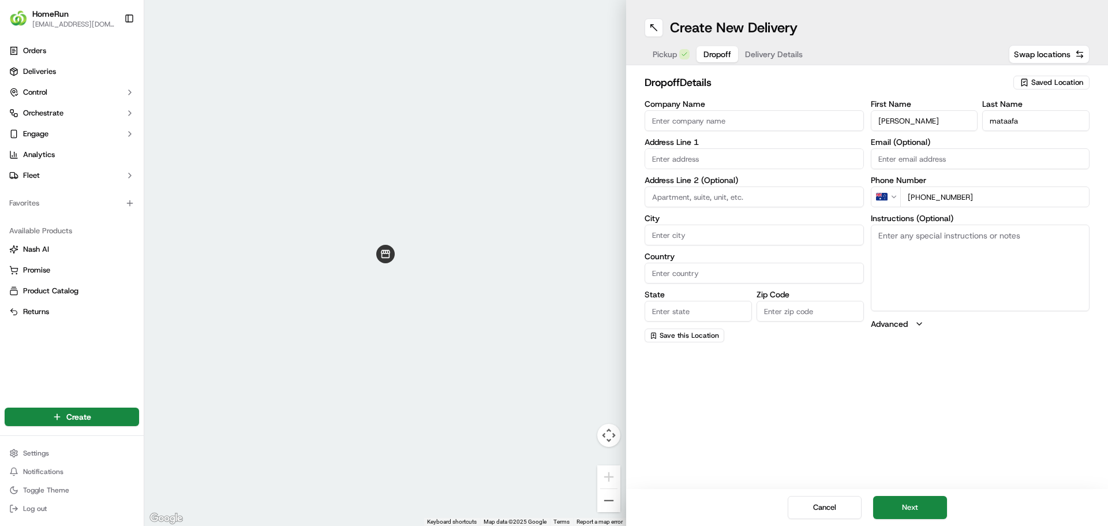
type input "+61 0402 792 980"
click at [1013, 251] on textarea "Instructions (Optional)" at bounding box center [980, 268] width 219 height 87
click at [737, 154] on input "text" at bounding box center [754, 158] width 219 height 21
click at [732, 154] on input "text" at bounding box center [754, 158] width 219 height 21
paste input "3 Broadacres Ct, NARRE WARREN"
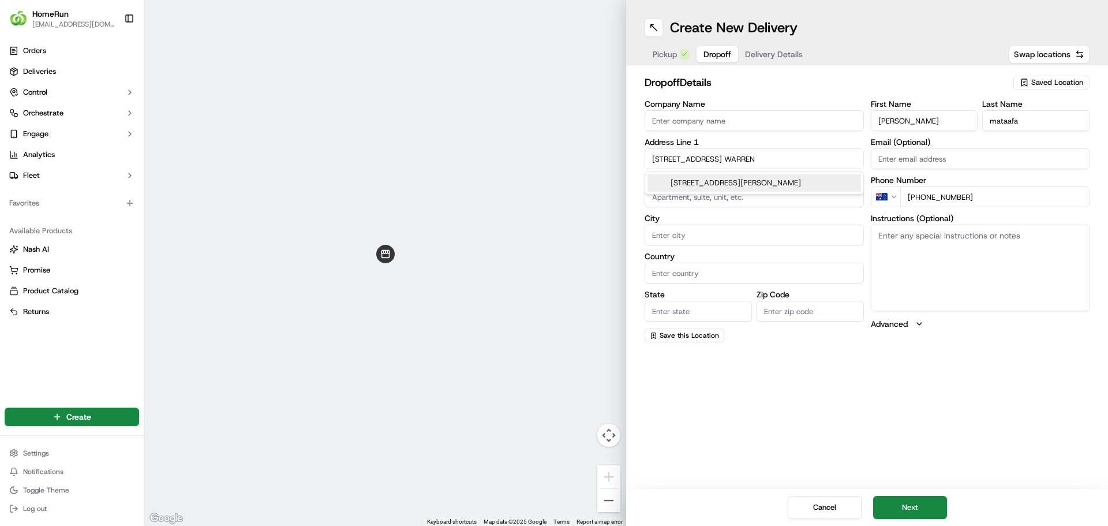
click at [769, 186] on div "3 Broadacres Ct, Narre Warren VIC, Australia" at bounding box center [755, 182] width 214 height 17
type input "[STREET_ADDRESS][PERSON_NAME]"
type input "Narre Warren"
type input "Australia"
type input "VIC"
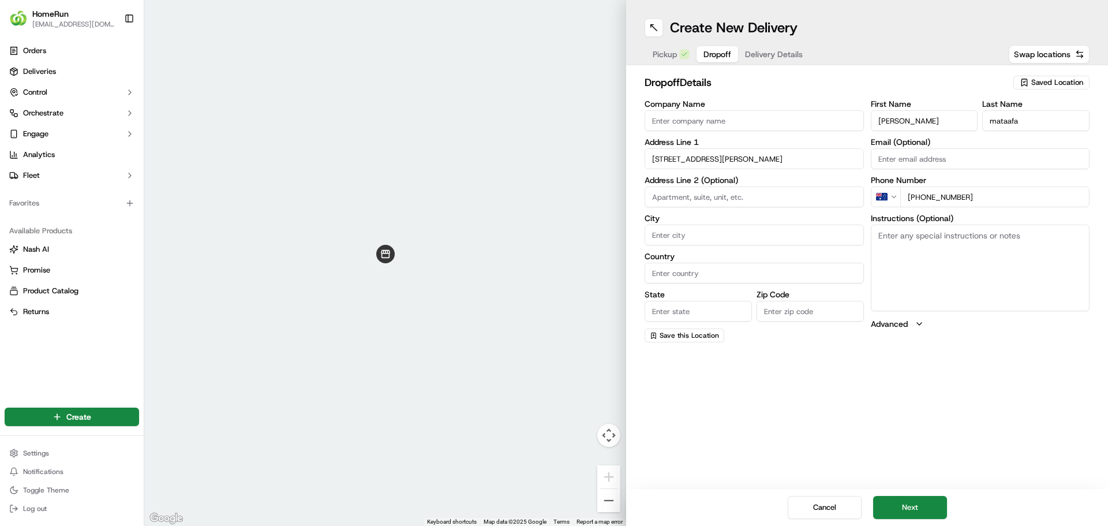
type input "3805"
type input "3 Broadacres Court"
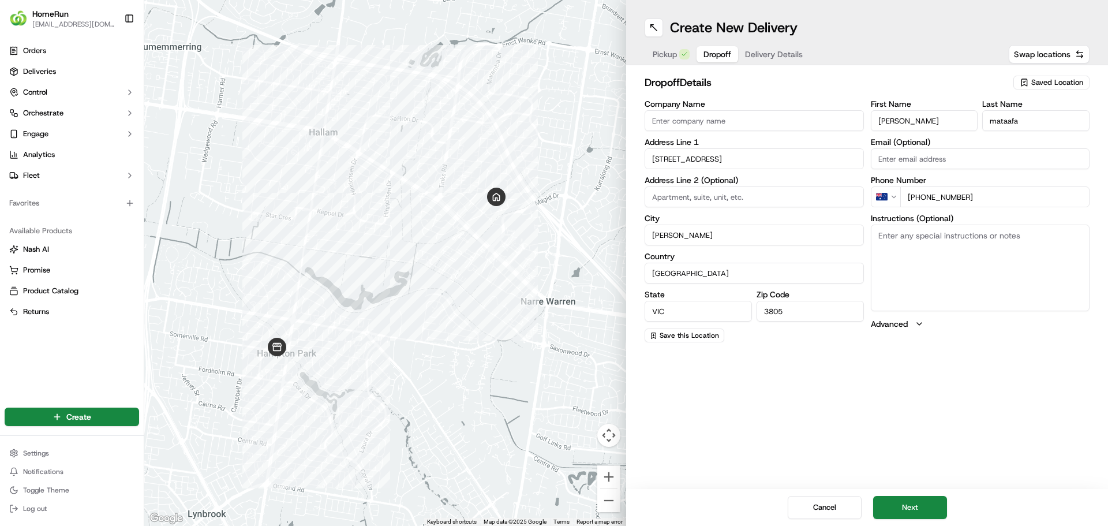
click at [934, 253] on textarea "Instructions (Optional)" at bounding box center [980, 268] width 219 height 87
click at [938, 263] on textarea "Instructions (Optional)" at bounding box center [980, 268] width 219 height 87
click at [919, 249] on textarea "Instructions (Optional)" at bounding box center [980, 268] width 219 height 87
paste textarea "CAN LEAVE UNATTENDED"
type textarea "CAN LEAVE UNATTENDED"
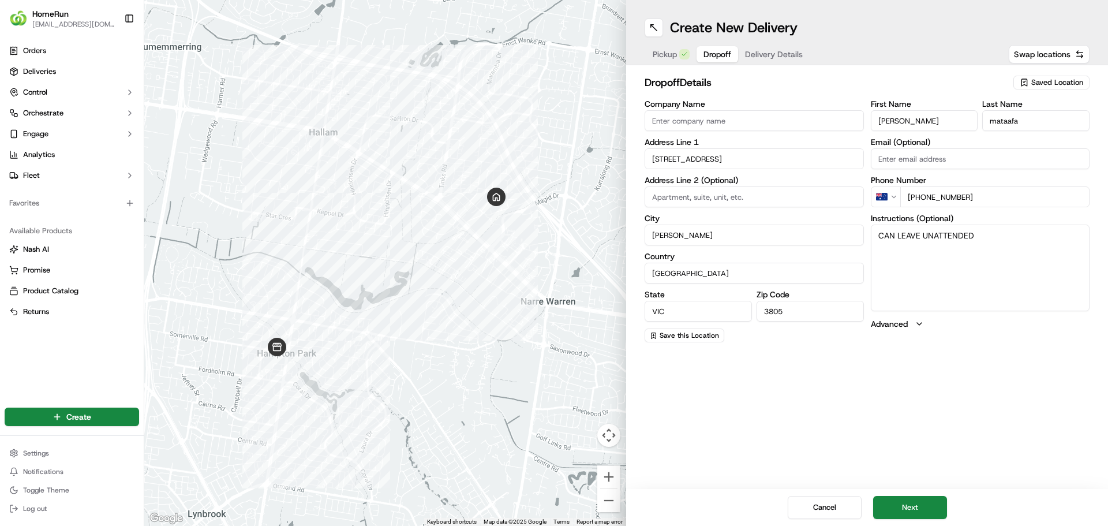
click at [965, 419] on div "Create New Delivery Pickup Dropoff Delivery Details Swap locations dropoff Deta…" at bounding box center [867, 263] width 482 height 526
click at [918, 512] on button "Next" at bounding box center [910, 507] width 74 height 23
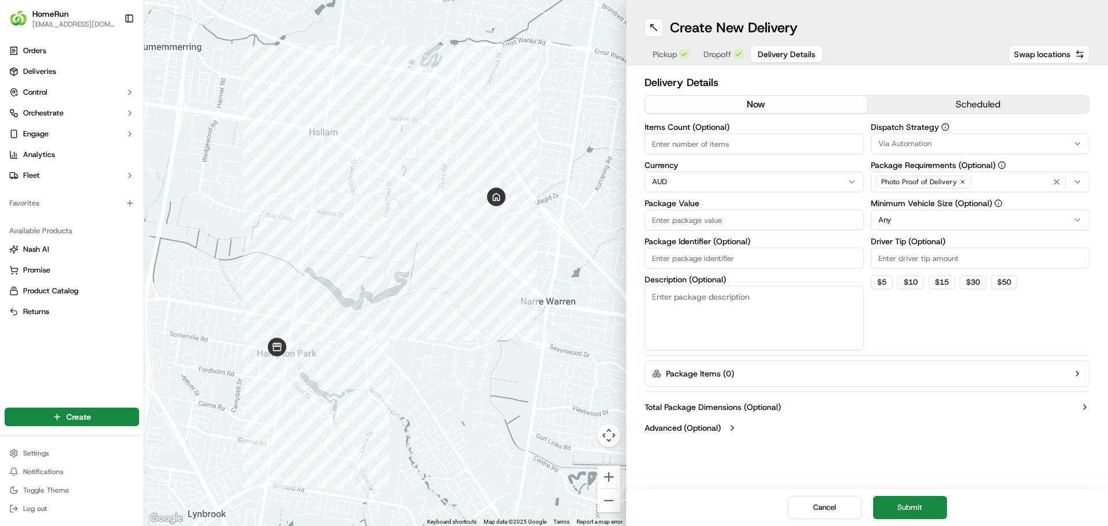
click at [819, 108] on button "now" at bounding box center [756, 104] width 222 height 17
click at [771, 146] on input "Items Count (Optional)" at bounding box center [754, 143] width 219 height 21
click at [718, 141] on input "Items Count (Optional)" at bounding box center [754, 143] width 219 height 21
type input "9"
click at [692, 219] on input "Package Value" at bounding box center [754, 220] width 219 height 21
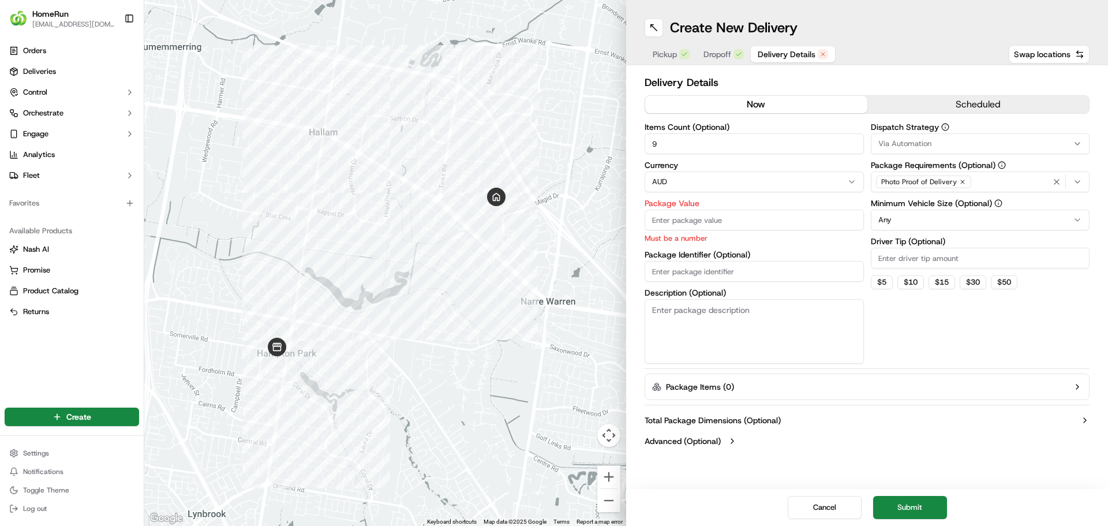
click at [696, 215] on input "Package Value" at bounding box center [754, 220] width 219 height 21
paste input "193.61"
type input "193.61"
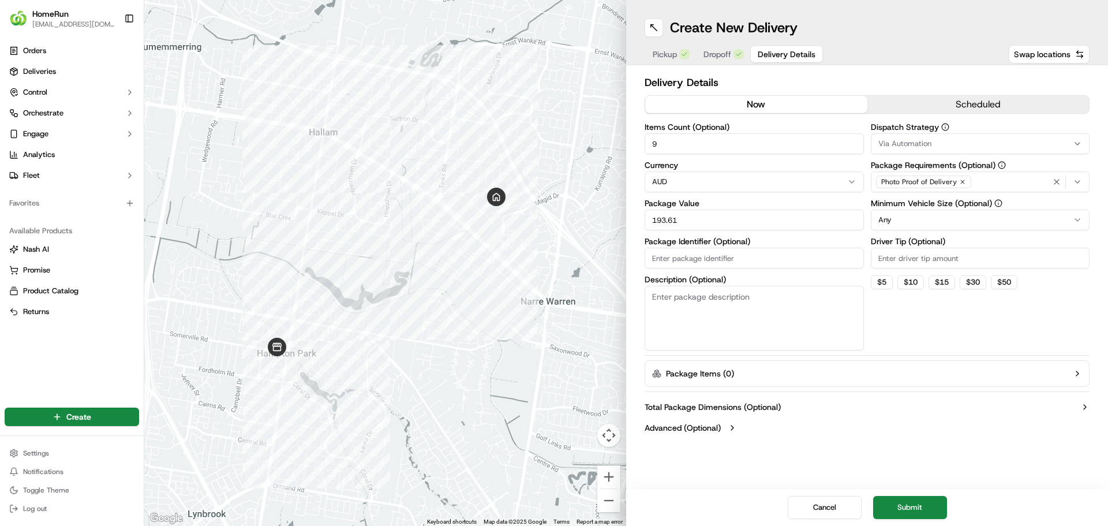
click at [647, 216] on input "193.61" at bounding box center [754, 220] width 219 height 21
click at [767, 262] on input "Package Identifier (Optional)" at bounding box center [754, 258] width 219 height 21
paste input "269790337"
type input "269790337"
click at [777, 319] on textarea "Description (Optional)" at bounding box center [754, 318] width 219 height 65
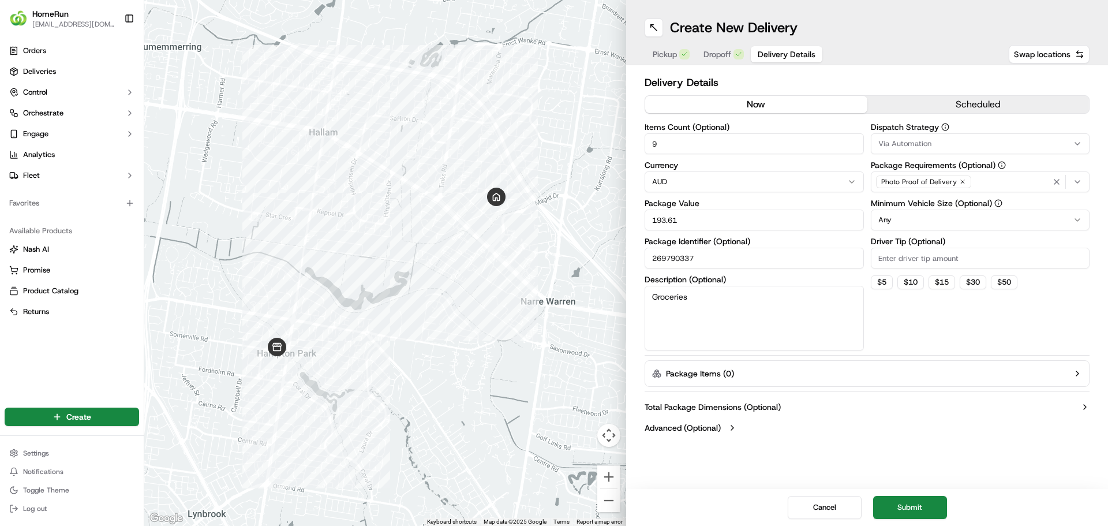
type textarea "Groceries"
click at [941, 319] on div "Dispatch Strategy Via Automation Package Requirements (Optional) Photo Proof of…" at bounding box center [980, 236] width 219 height 227
click at [950, 223] on html "HomeRun skatsanis@woolworths.com.au Toggle Sidebar Orders Deliveries Control Or…" at bounding box center [554, 263] width 1108 height 526
click at [1002, 182] on div "Photo Proof of Delivery" at bounding box center [981, 181] width 214 height 17
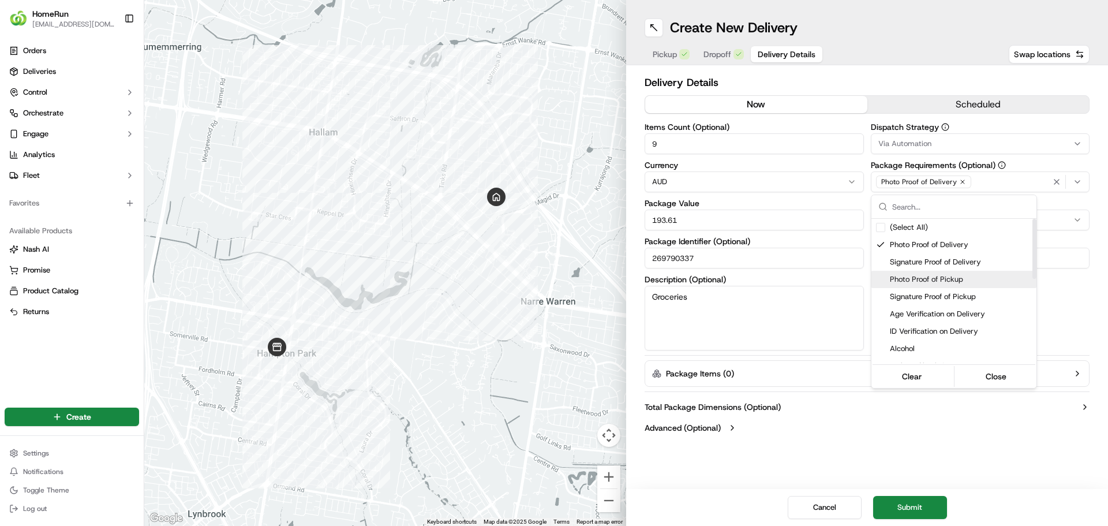
click at [1069, 310] on html "HomeRun skatsanis@woolworths.com.au Toggle Sidebar Orders Deliveries Control Or…" at bounding box center [554, 263] width 1108 height 526
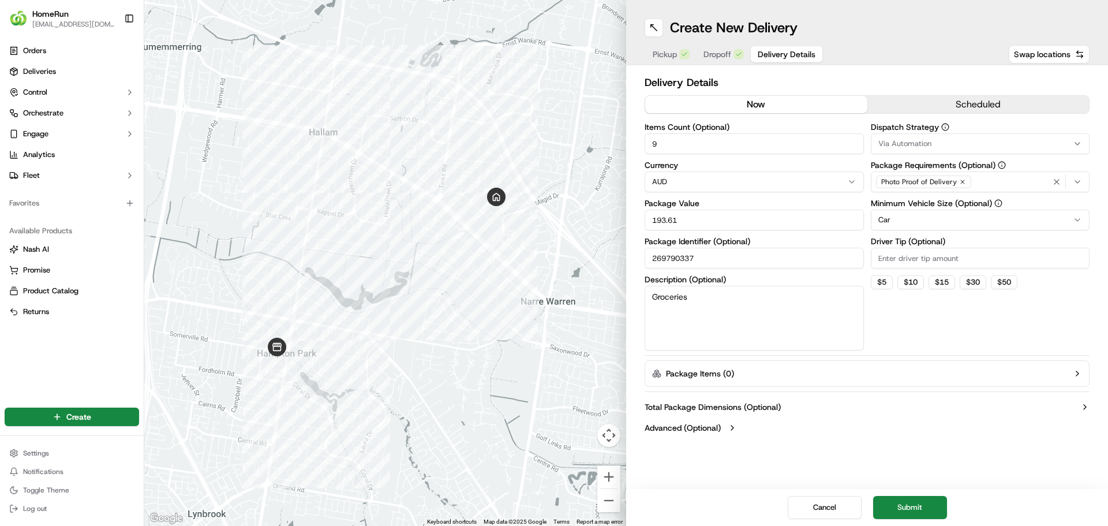
click at [800, 369] on button "Package Items ( 0 )" at bounding box center [867, 373] width 445 height 27
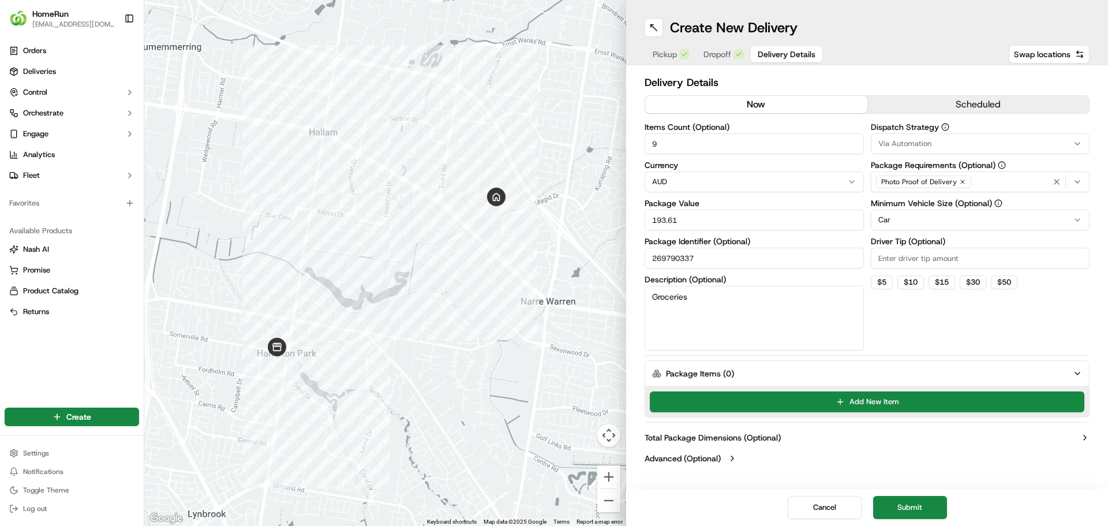
click at [800, 369] on button "Package Items ( 0 )" at bounding box center [867, 373] width 445 height 27
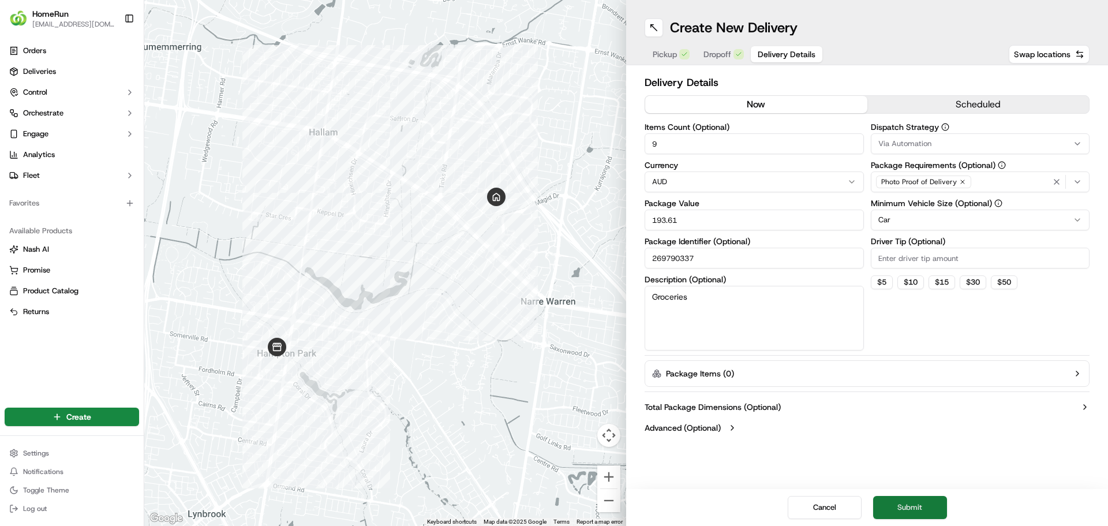
click at [914, 507] on button "Submit" at bounding box center [910, 507] width 74 height 23
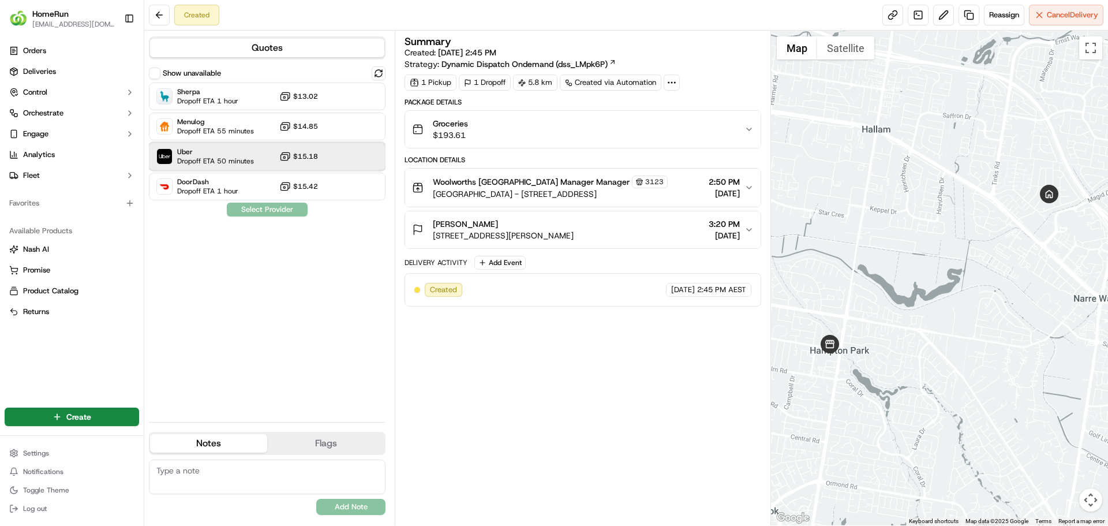
click at [255, 157] on div "Uber Dropoff ETA 50 minutes $15.18" at bounding box center [267, 157] width 237 height 28
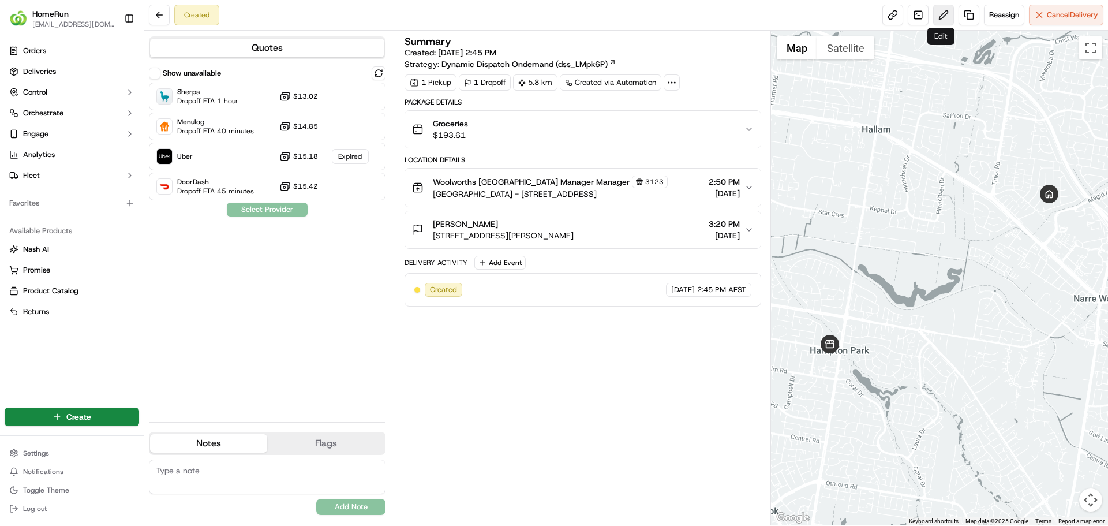
click at [940, 16] on button at bounding box center [944, 15] width 21 height 21
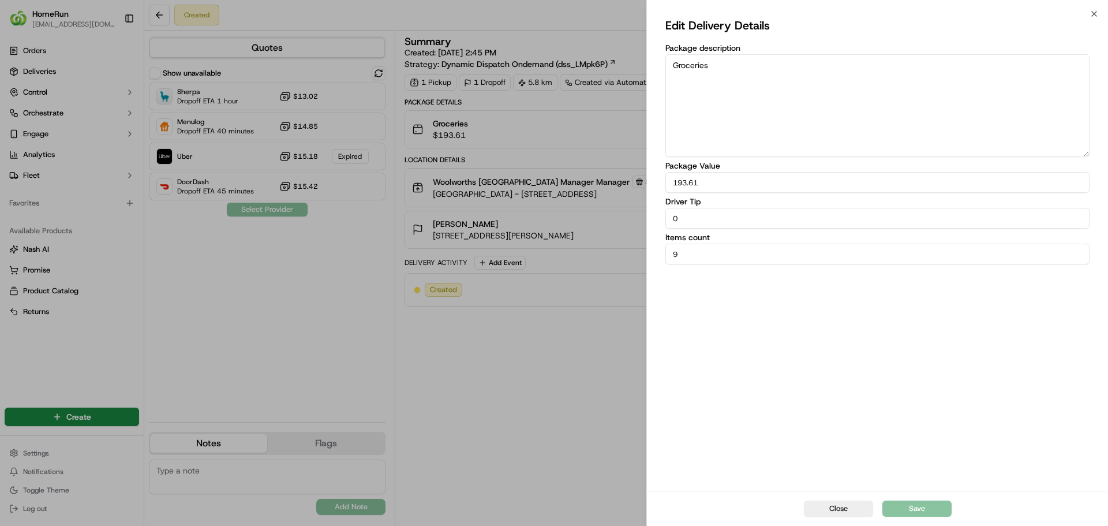
click at [1094, 15] on div "Edit Delivery Details Package description Groceries Package Value 193.61 Driver…" at bounding box center [877, 252] width 461 height 477
click at [1095, 14] on div "Edit Delivery Details Package description Groceries Package Value 193.61 Driver…" at bounding box center [877, 252] width 461 height 477
drag, startPoint x: 608, startPoint y: 171, endPoint x: 622, endPoint y: 195, distance: 27.7
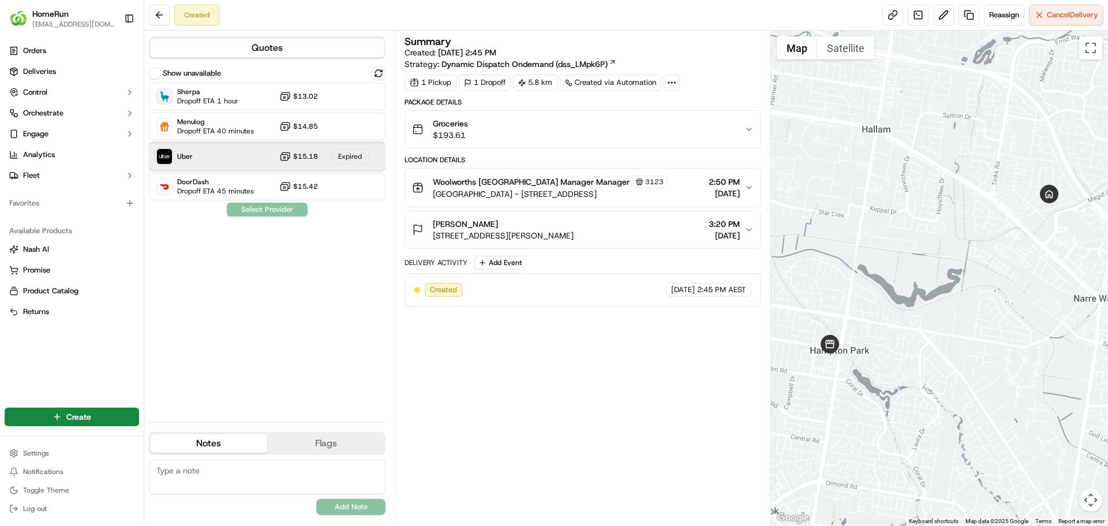
click at [251, 165] on div "Uber $15.18 Expired" at bounding box center [267, 157] width 237 height 28
click at [382, 71] on button at bounding box center [379, 73] width 14 height 14
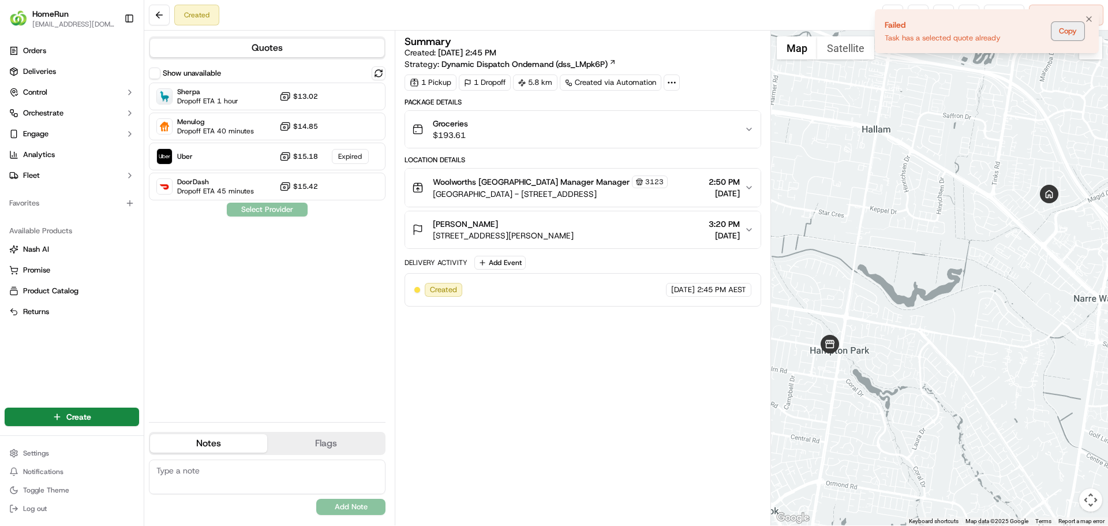
click at [1066, 31] on button "Copy" at bounding box center [1068, 31] width 33 height 18
click at [1089, 18] on icon "Notifications (F8)" at bounding box center [1089, 18] width 9 height 9
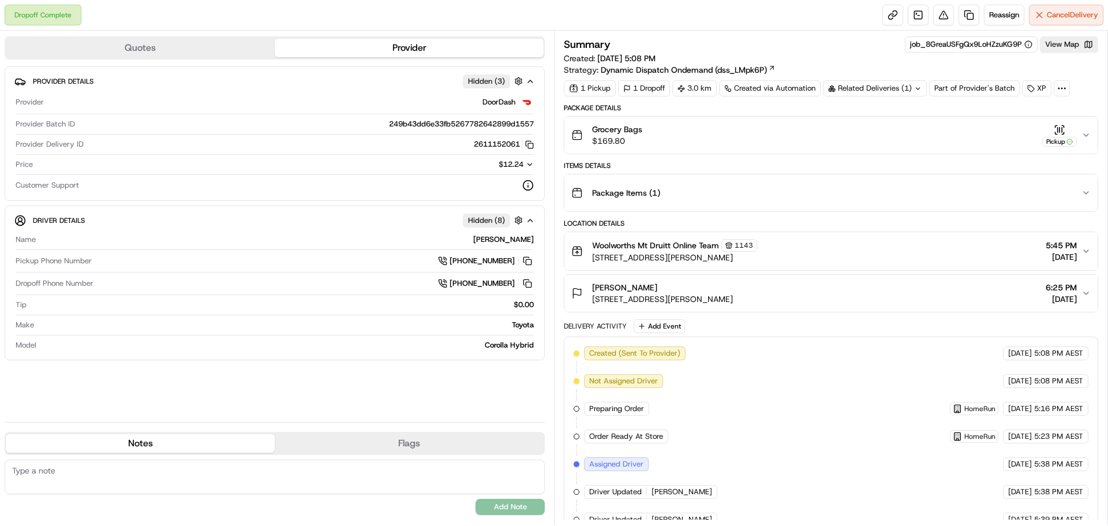
click at [1088, 130] on icon "button" at bounding box center [1086, 134] width 9 height 9
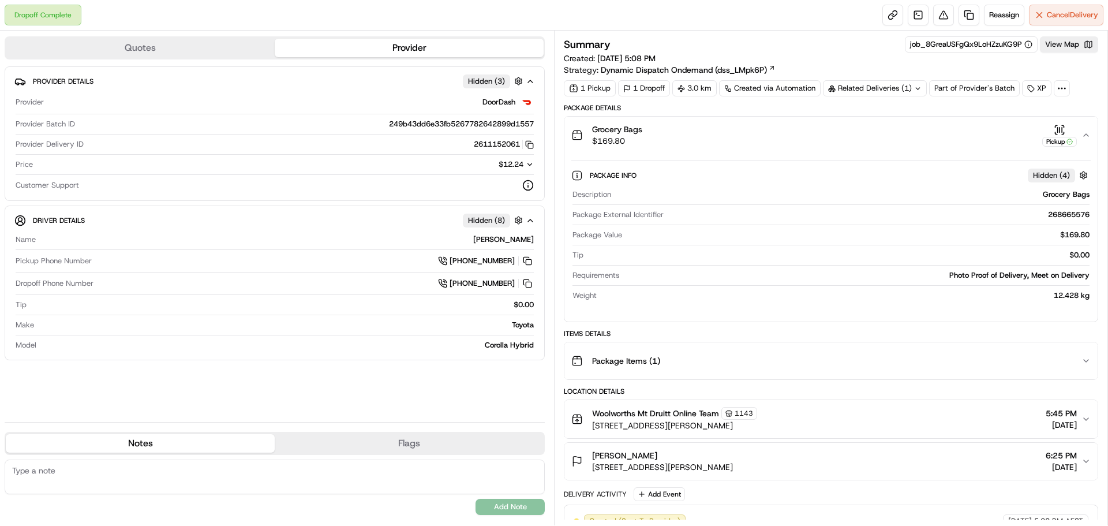
click at [1086, 139] on icon "button" at bounding box center [1086, 134] width 9 height 9
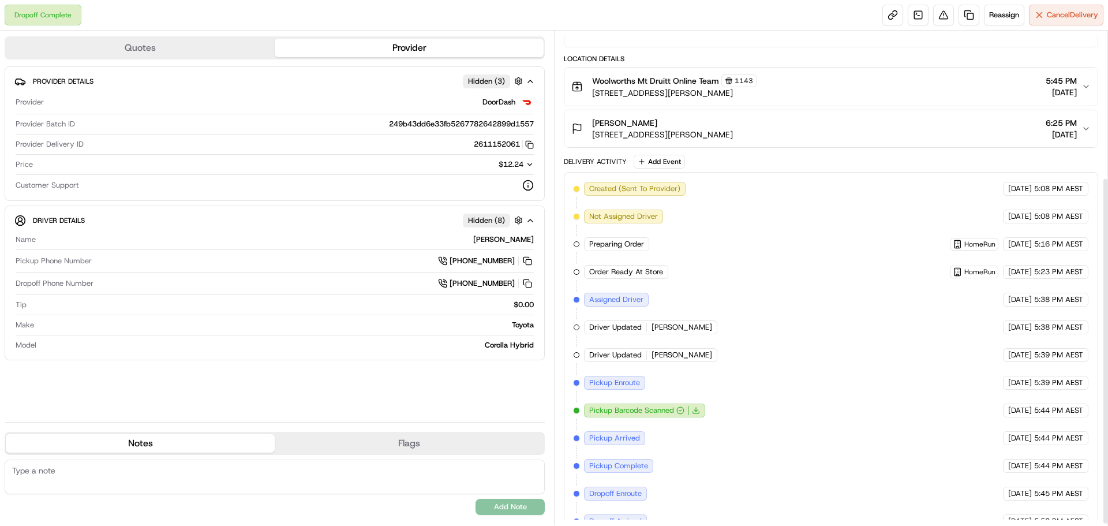
scroll to position [211, 0]
